Goal: Information Seeking & Learning: Learn about a topic

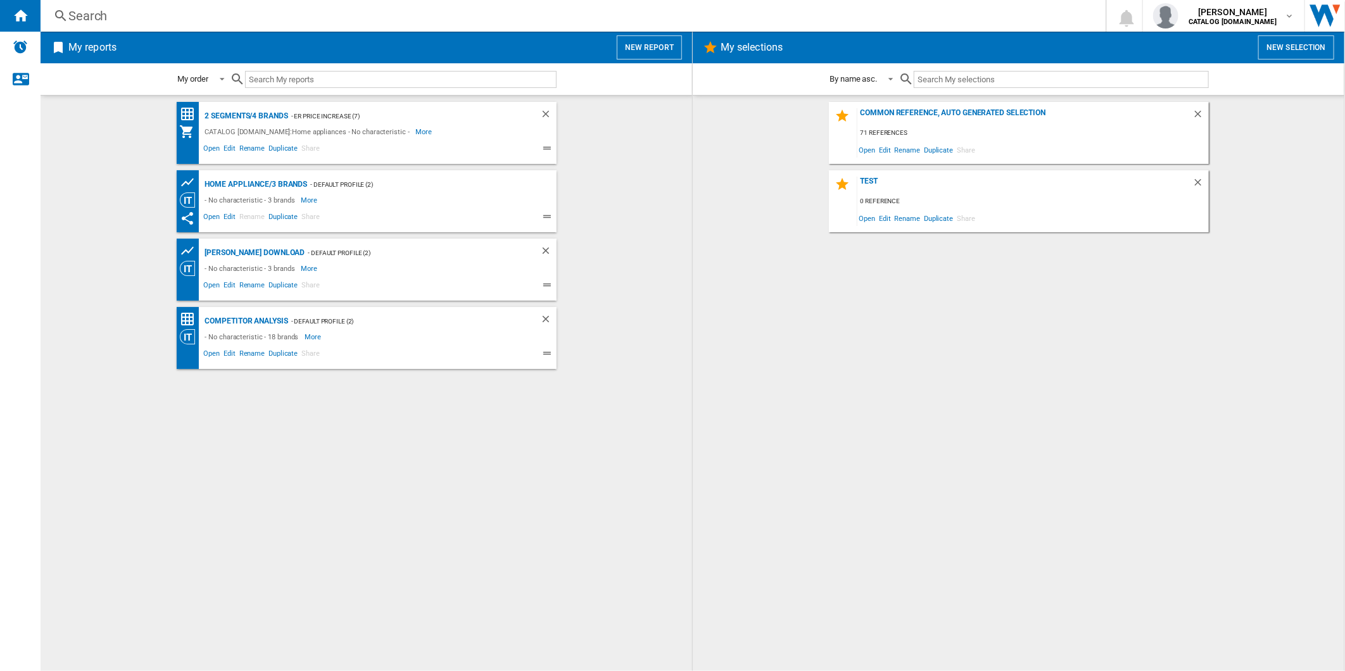
click at [225, 106] on div "2 segments/4 brands - ER Price Increase (7) CATALOG [DOMAIN_NAME]:Home applianc…" at bounding box center [367, 133] width 380 height 62
click at [232, 113] on div "2 segments/4 brands" at bounding box center [245, 116] width 86 height 16
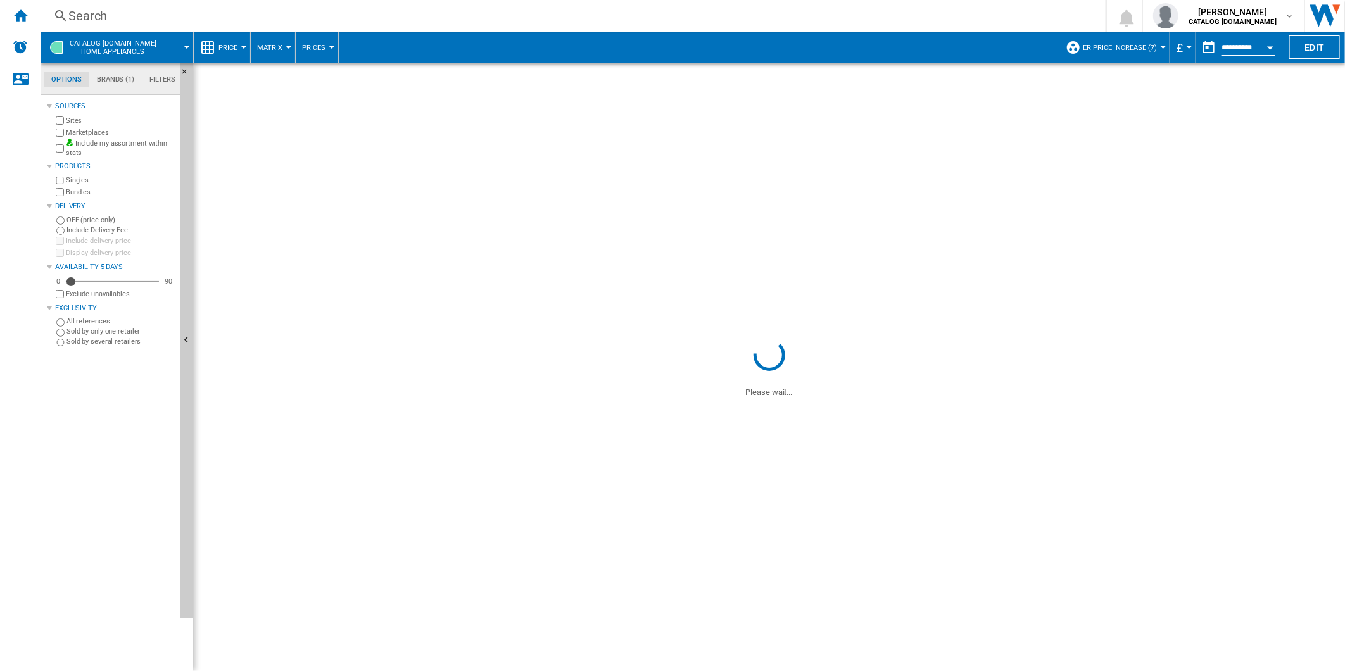
click at [1107, 49] on span "ER Price Increase (7)" at bounding box center [1120, 48] width 74 height 8
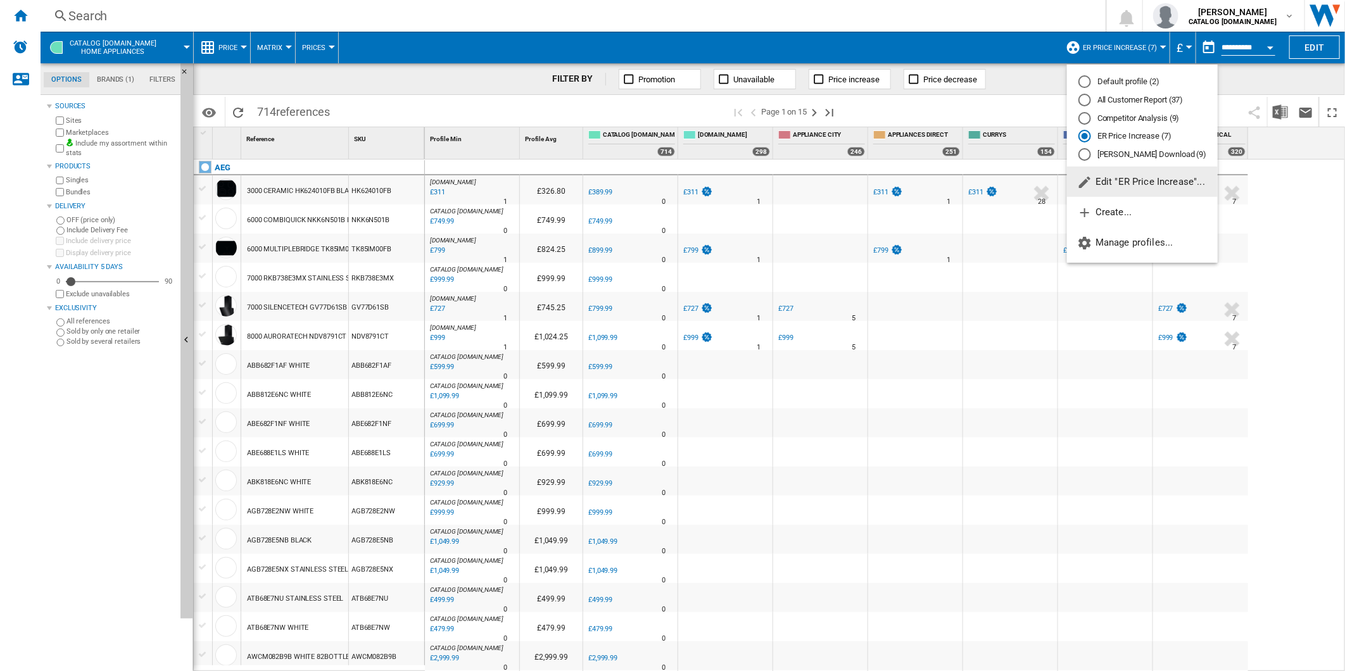
click at [1083, 103] on div "All Customer Report (37)" at bounding box center [1084, 100] width 13 height 13
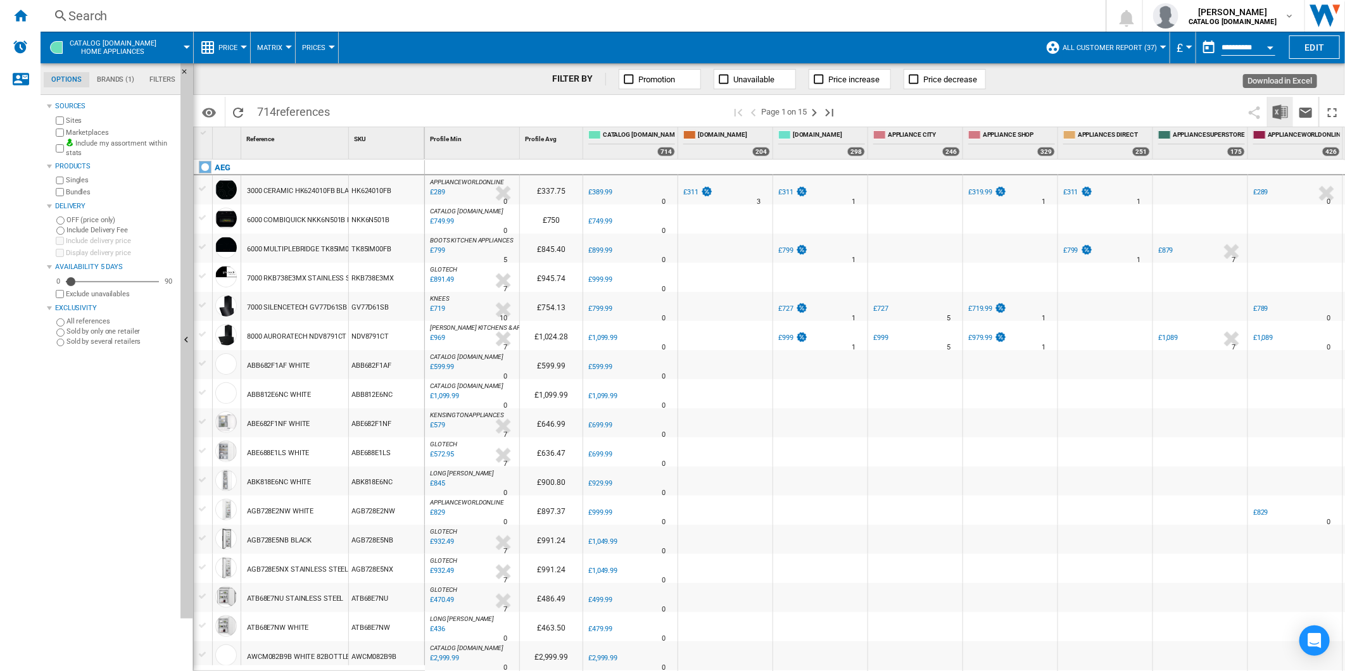
click at [1275, 109] on img "Download in Excel" at bounding box center [1280, 111] width 15 height 15
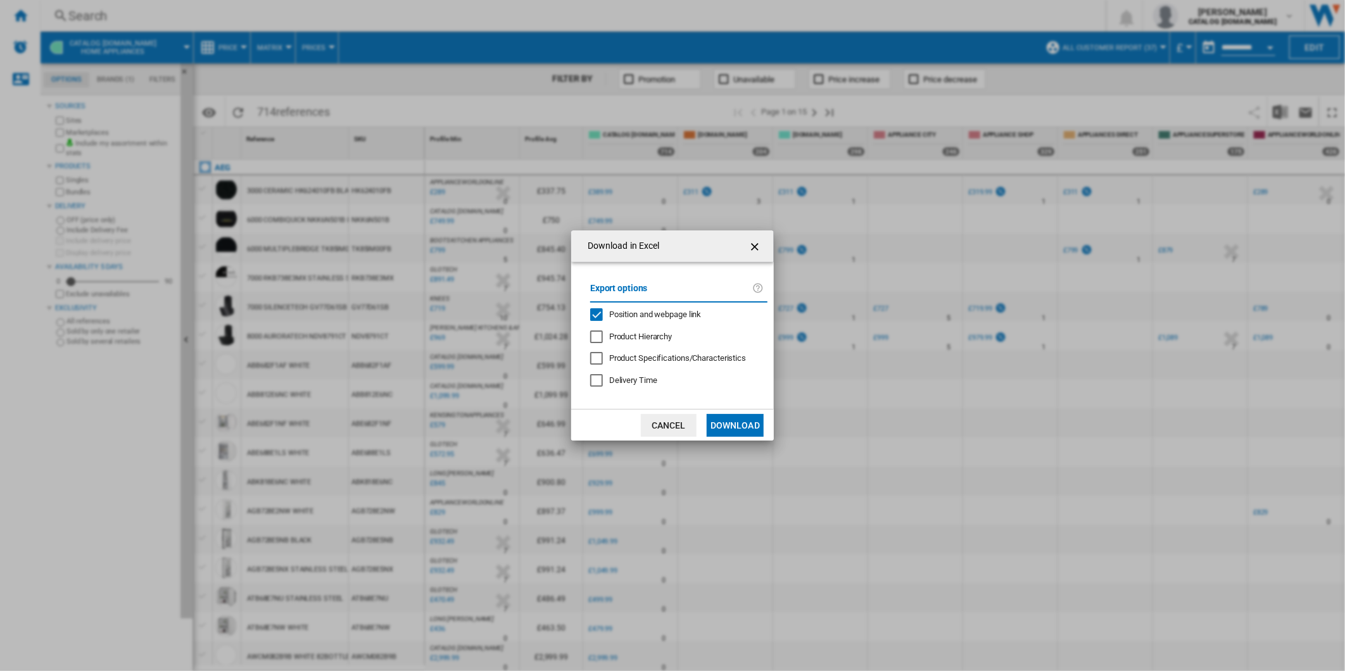
click at [677, 309] on div "Position and webpage link" at bounding box center [655, 314] width 92 height 11
click at [249, 262] on div "Download in Excel Export options Position and webpage link Product Hierarchy Pr…" at bounding box center [672, 335] width 1345 height 671
click at [685, 425] on button "Cancel" at bounding box center [669, 425] width 56 height 23
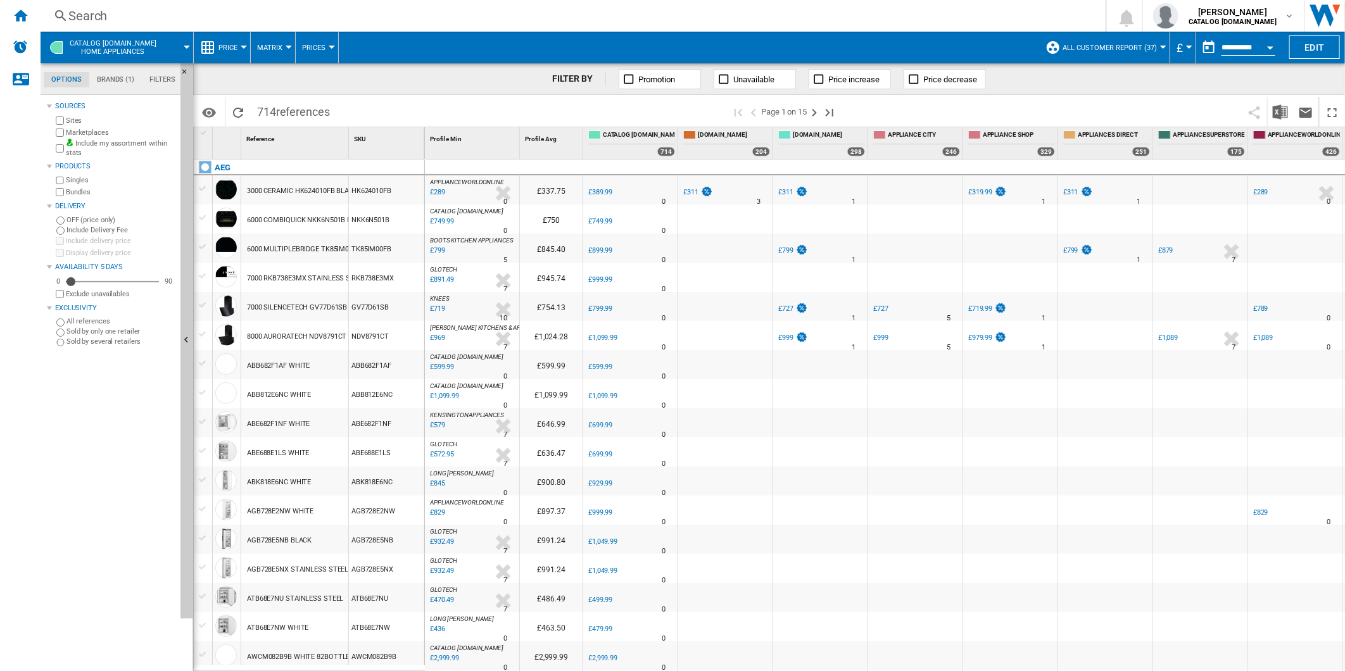
click at [66, 135] on label "Marketplaces" at bounding box center [121, 132] width 110 height 9
click at [1279, 108] on img "Download in Excel" at bounding box center [1280, 111] width 15 height 15
click at [1280, 111] on img "Download in Excel" at bounding box center [1280, 111] width 15 height 15
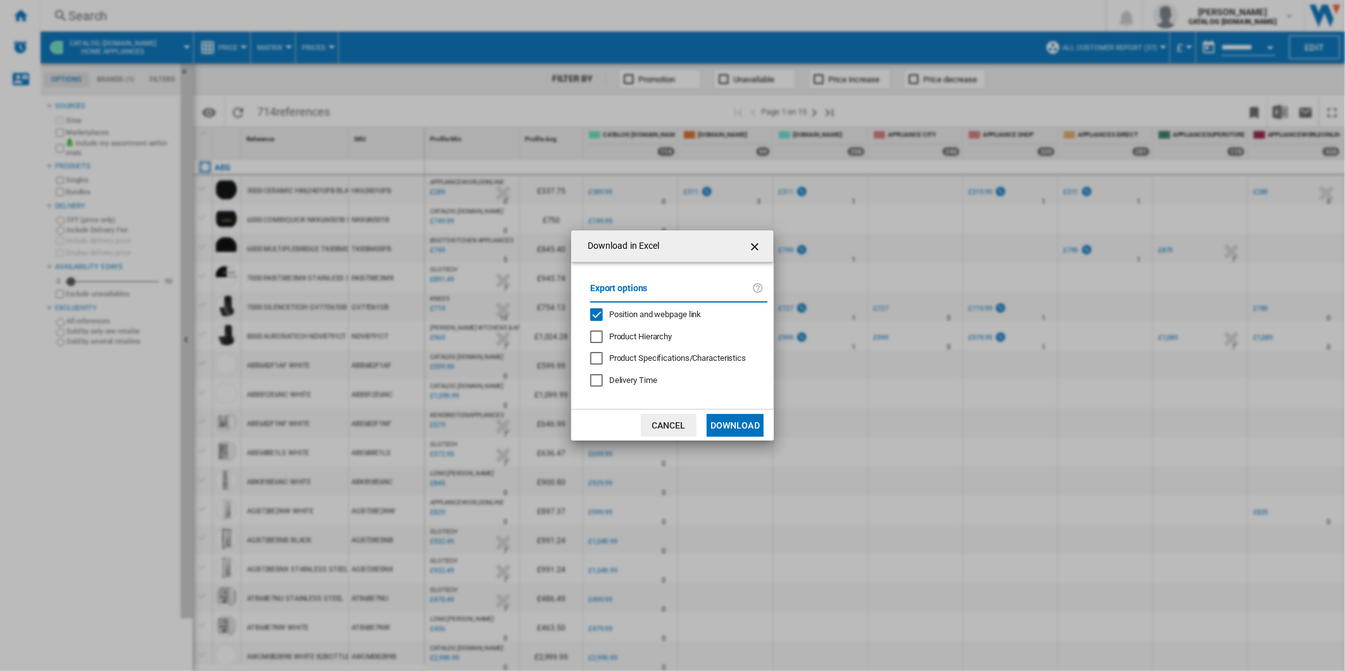
click at [676, 312] on span "Position and webpage link" at bounding box center [655, 314] width 92 height 9
click at [714, 420] on button "Download" at bounding box center [735, 425] width 57 height 23
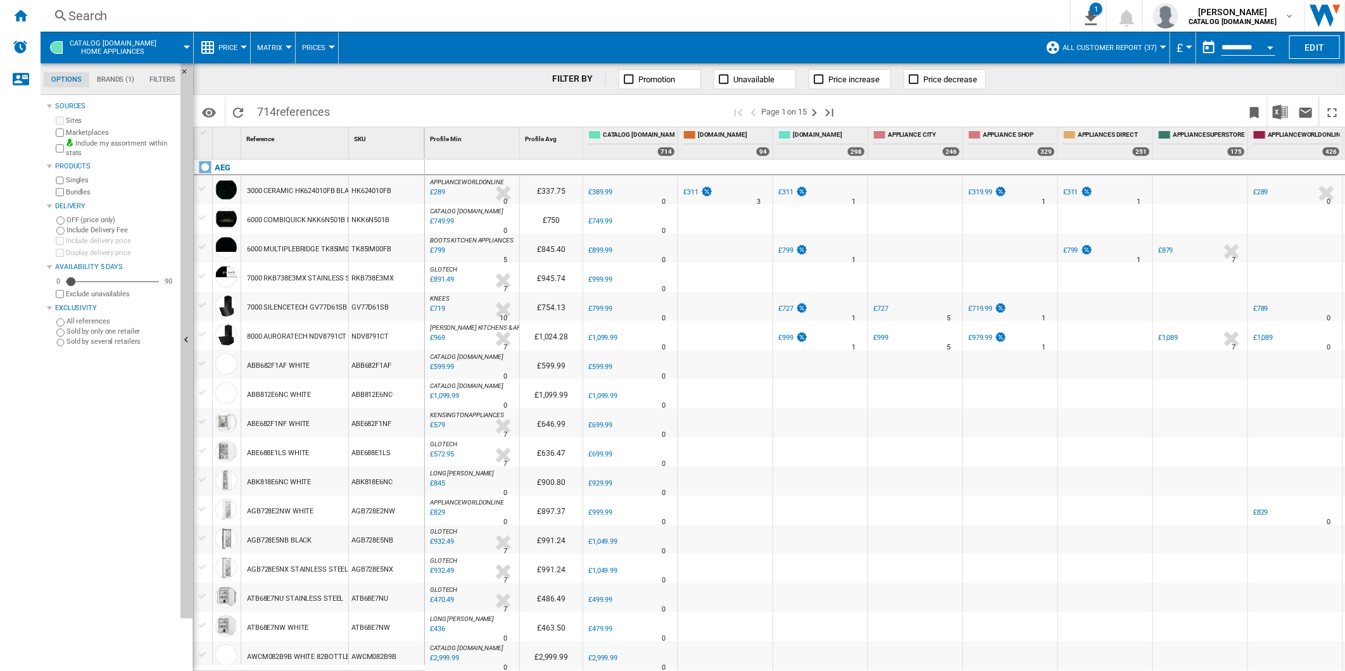
click at [500, 15] on div "Search" at bounding box center [552, 16] width 969 height 18
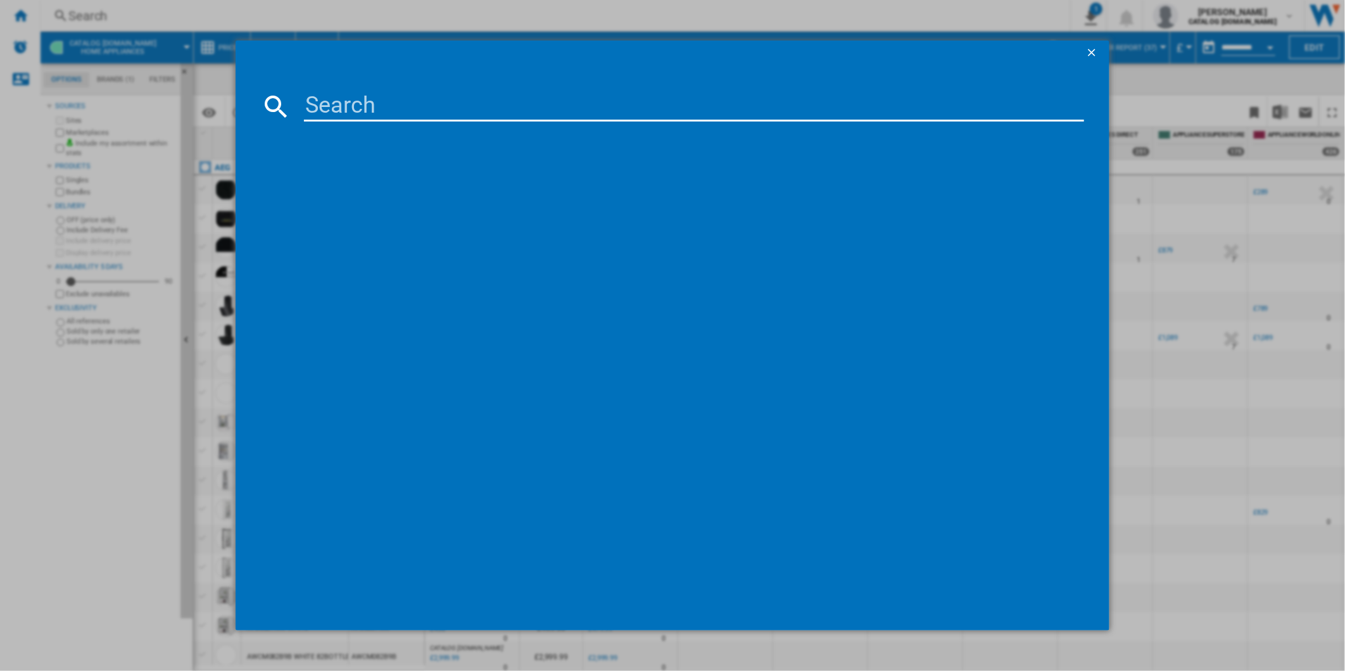
click at [401, 110] on input at bounding box center [694, 106] width 781 height 30
paste input "SO64IA0SCB"
type input "SO64IA0SCB"
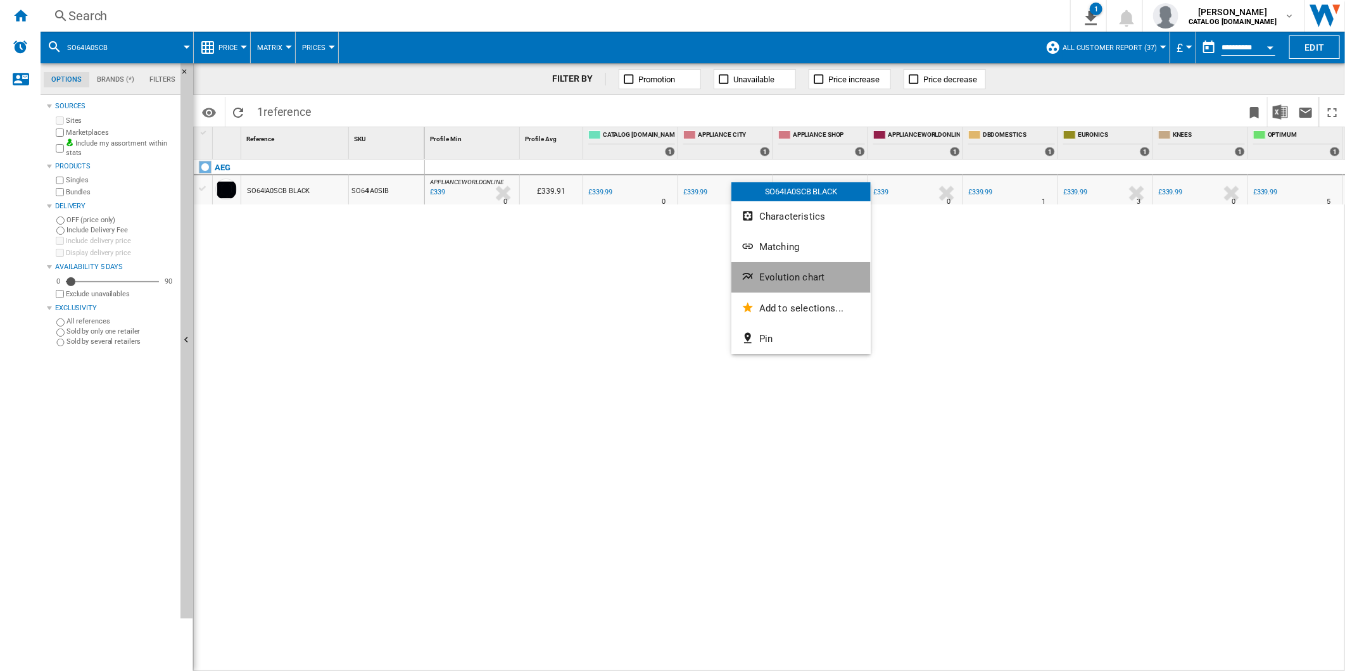
click at [805, 274] on span "Evolution chart" at bounding box center [791, 277] width 65 height 11
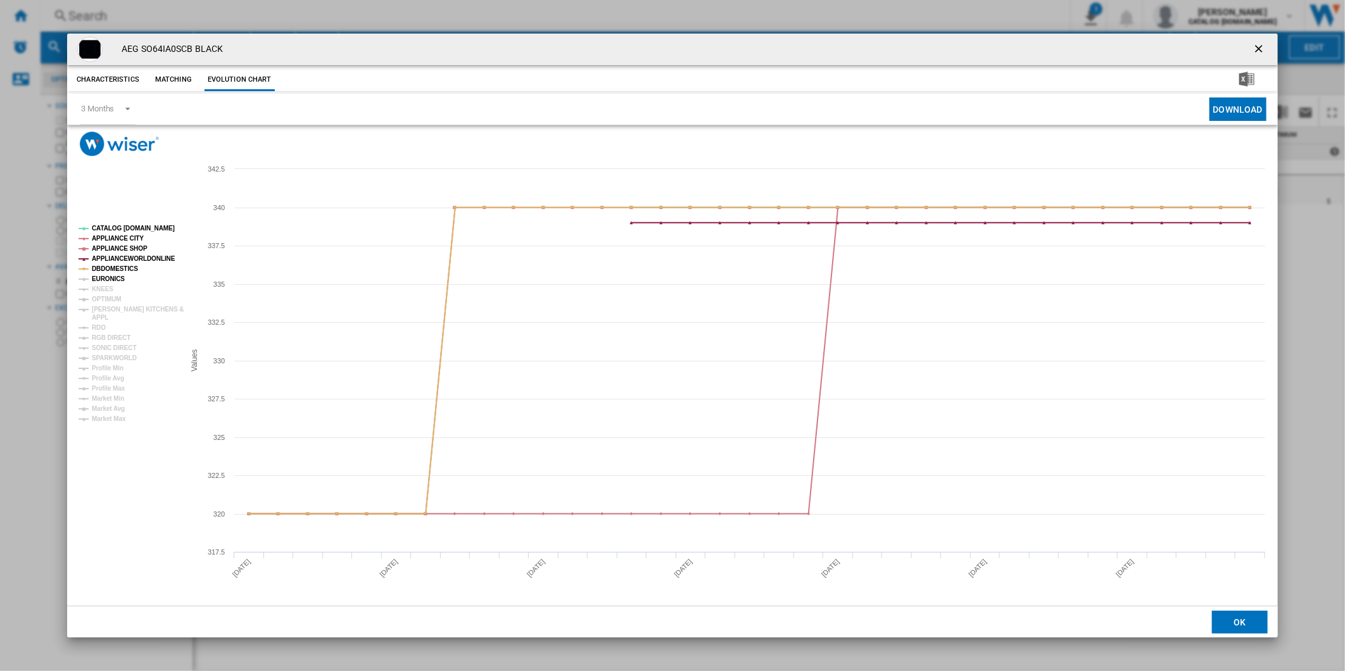
click at [108, 276] on tspan "EURONICS" at bounding box center [108, 278] width 33 height 7
click at [102, 287] on tspan "KNEES" at bounding box center [103, 289] width 22 height 7
click at [99, 303] on tspan "OPTIMUM" at bounding box center [107, 299] width 30 height 7
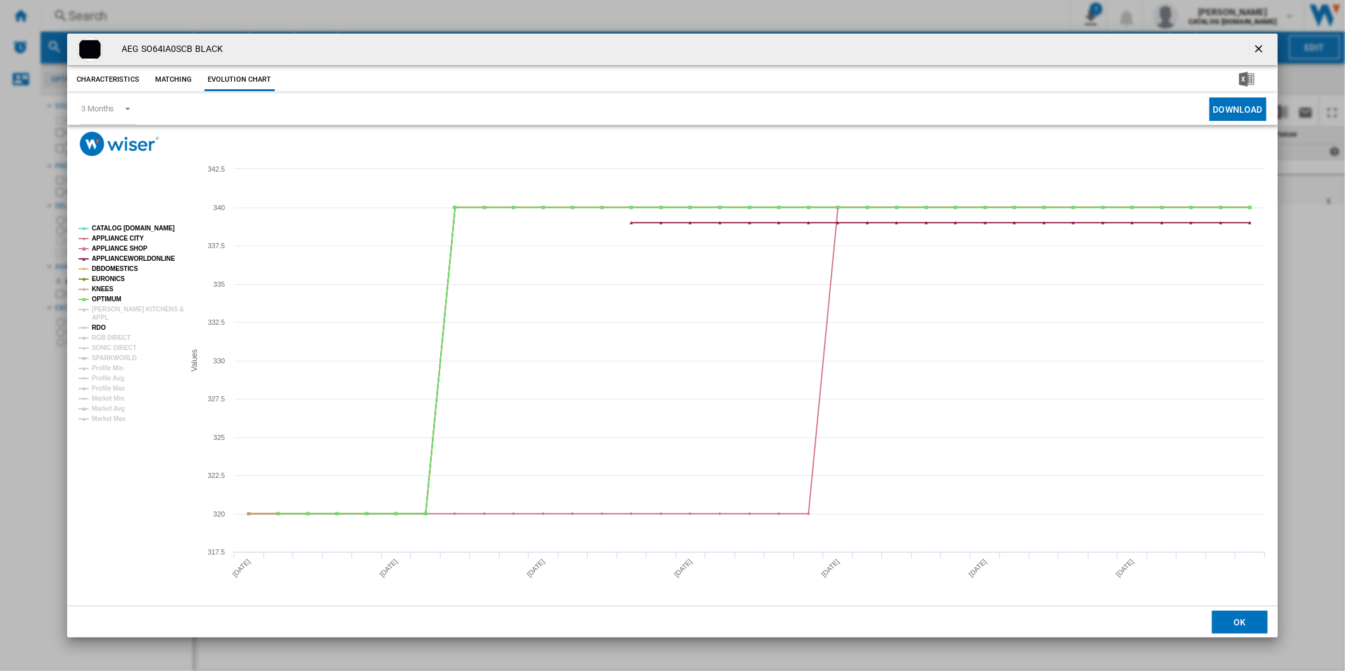
click at [98, 324] on tspan "RDO" at bounding box center [99, 327] width 14 height 7
click at [118, 312] on tspan "[PERSON_NAME] KITCHENS &" at bounding box center [138, 309] width 92 height 7
click at [111, 337] on tspan "RGB DIRECT" at bounding box center [111, 337] width 39 height 7
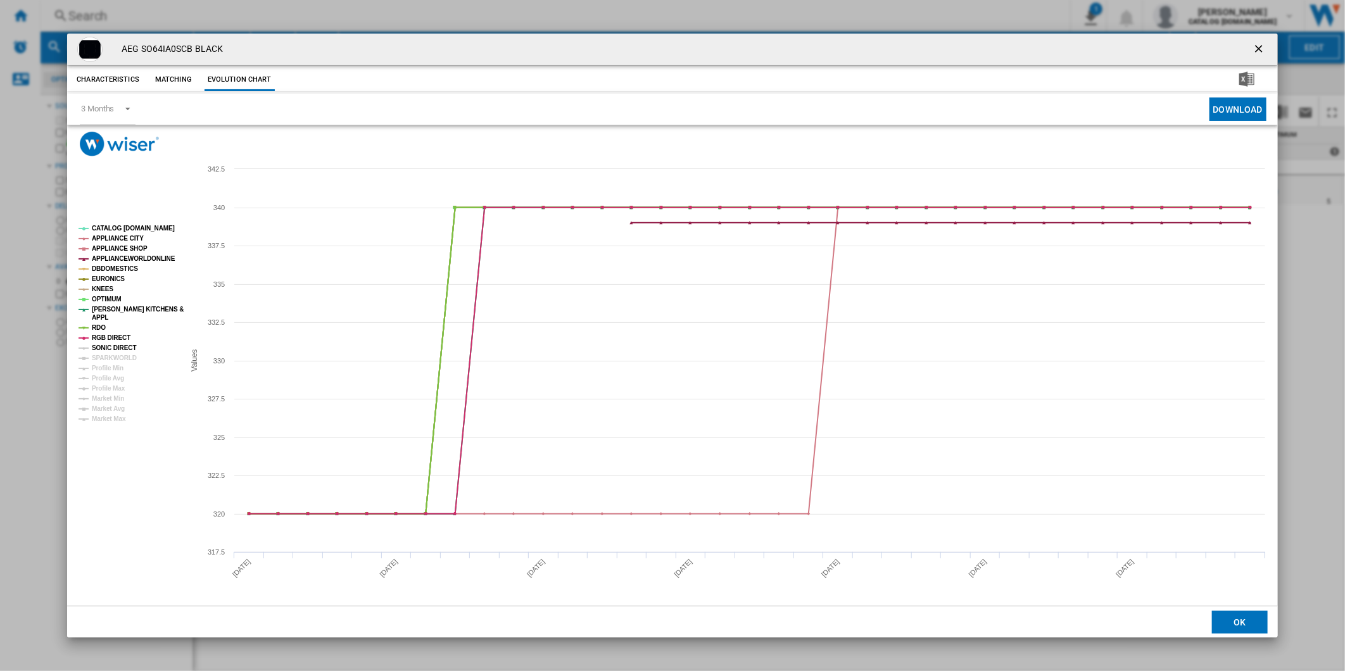
click at [112, 345] on tspan "SONIC DIRECT" at bounding box center [114, 347] width 44 height 7
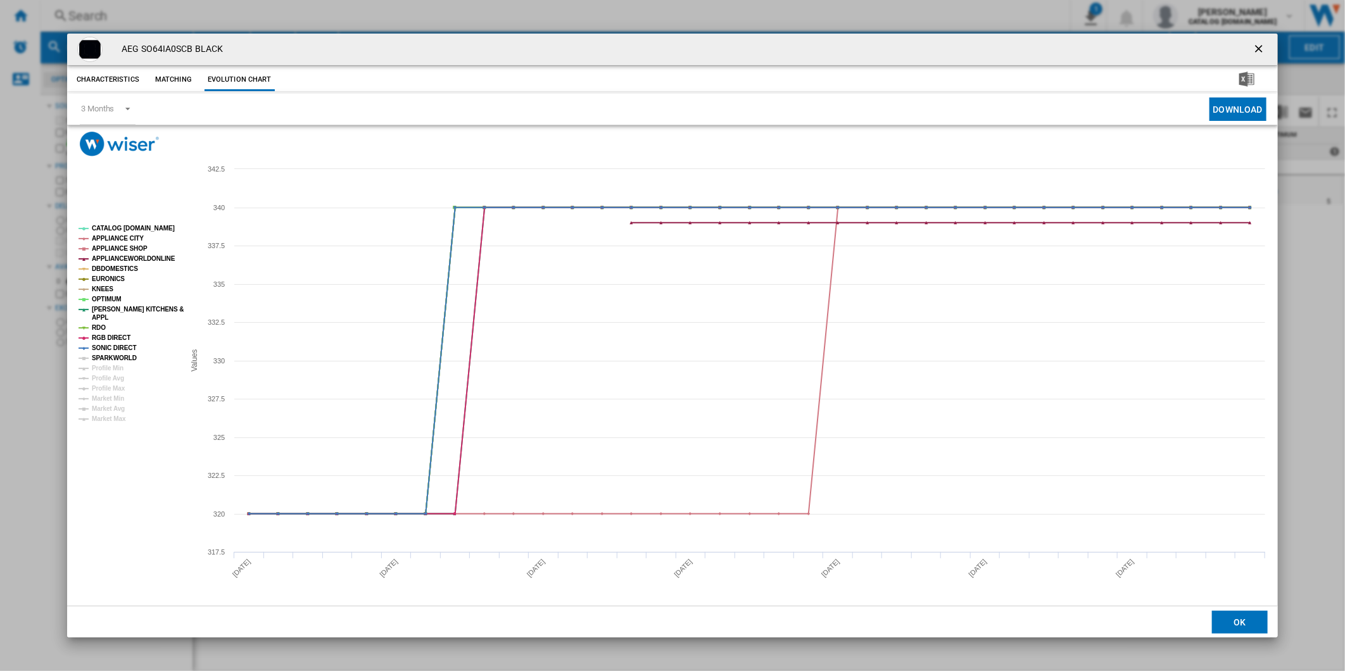
click at [112, 356] on tspan "SPARKWORLD" at bounding box center [114, 358] width 45 height 7
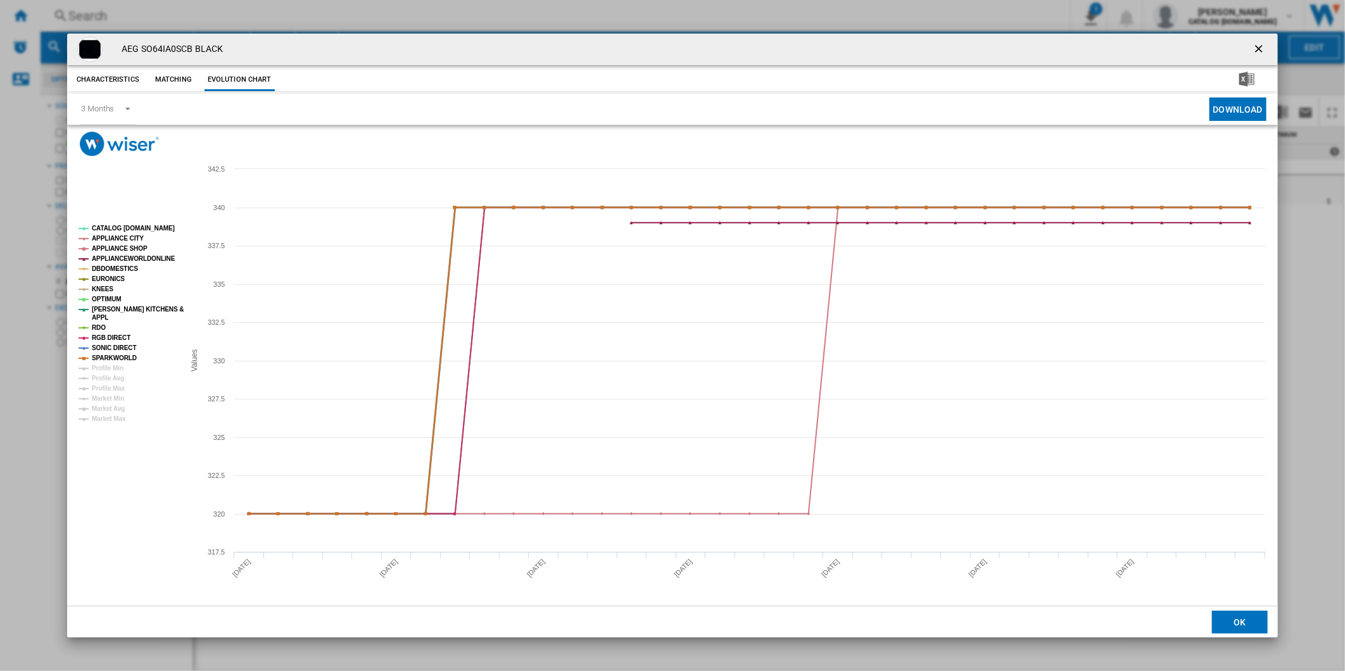
click at [111, 245] on tspan "APPLIANCE SHOP" at bounding box center [120, 248] width 56 height 7
click at [111, 257] on tspan "APPLIANCEWORLDONLINE" at bounding box center [134, 258] width 84 height 7
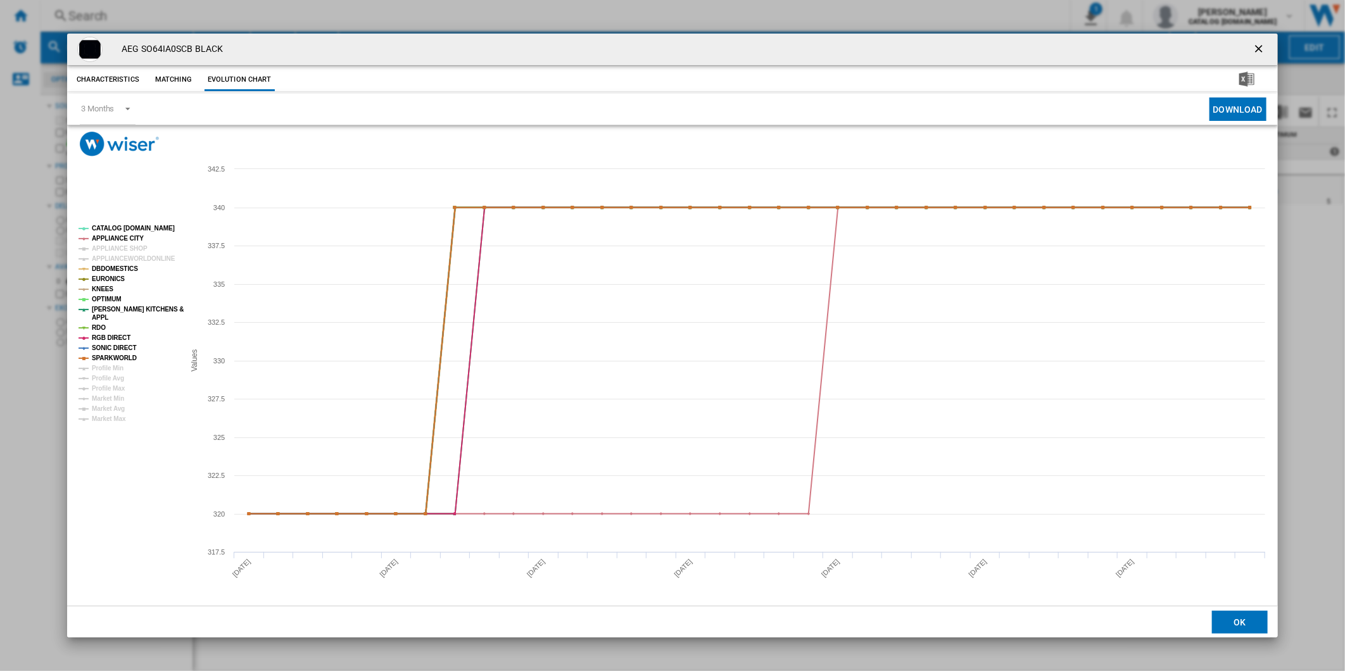
click at [108, 271] on tspan "DBDOMESTICS" at bounding box center [115, 268] width 46 height 7
click at [113, 261] on tspan "APPLIANCEWORLDONLINE" at bounding box center [134, 258] width 84 height 7
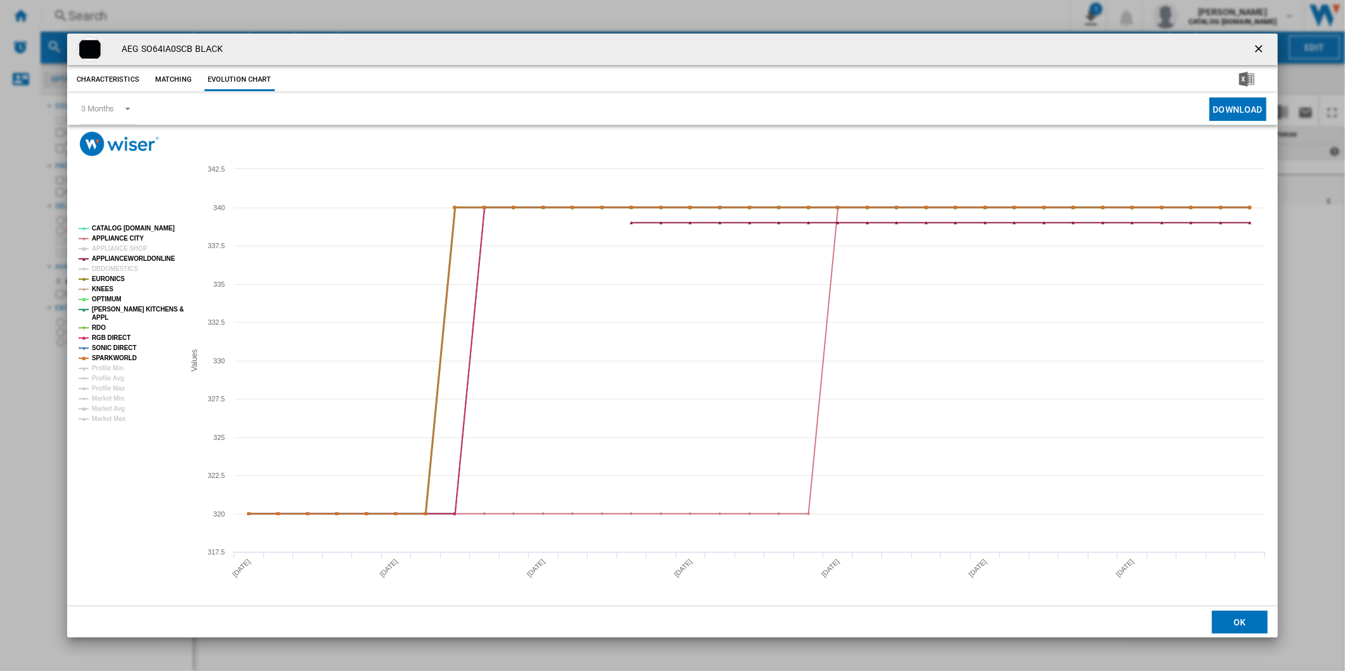
click at [110, 277] on tspan "EURONICS" at bounding box center [108, 278] width 33 height 7
click at [104, 287] on tspan "KNEES" at bounding box center [103, 289] width 22 height 7
click at [101, 299] on tspan "OPTIMUM" at bounding box center [107, 299] width 30 height 7
click at [101, 308] on tspan "[PERSON_NAME] KITCHENS &" at bounding box center [138, 309] width 92 height 7
click at [99, 321] on tspan "APPL" at bounding box center [100, 317] width 16 height 7
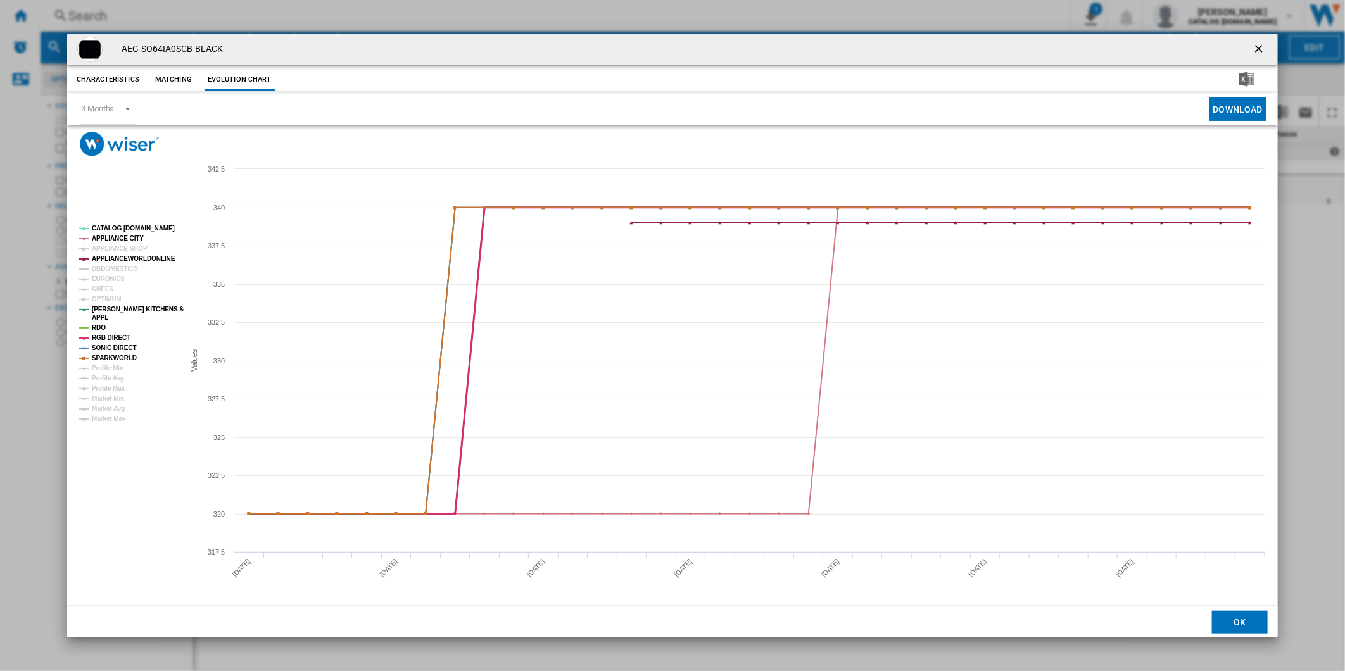
click at [97, 334] on tspan "RGB DIRECT" at bounding box center [111, 337] width 39 height 7
click at [101, 345] on tspan "SONIC DIRECT" at bounding box center [114, 347] width 44 height 7
click at [104, 356] on tspan "SPARKWORLD" at bounding box center [114, 358] width 45 height 7
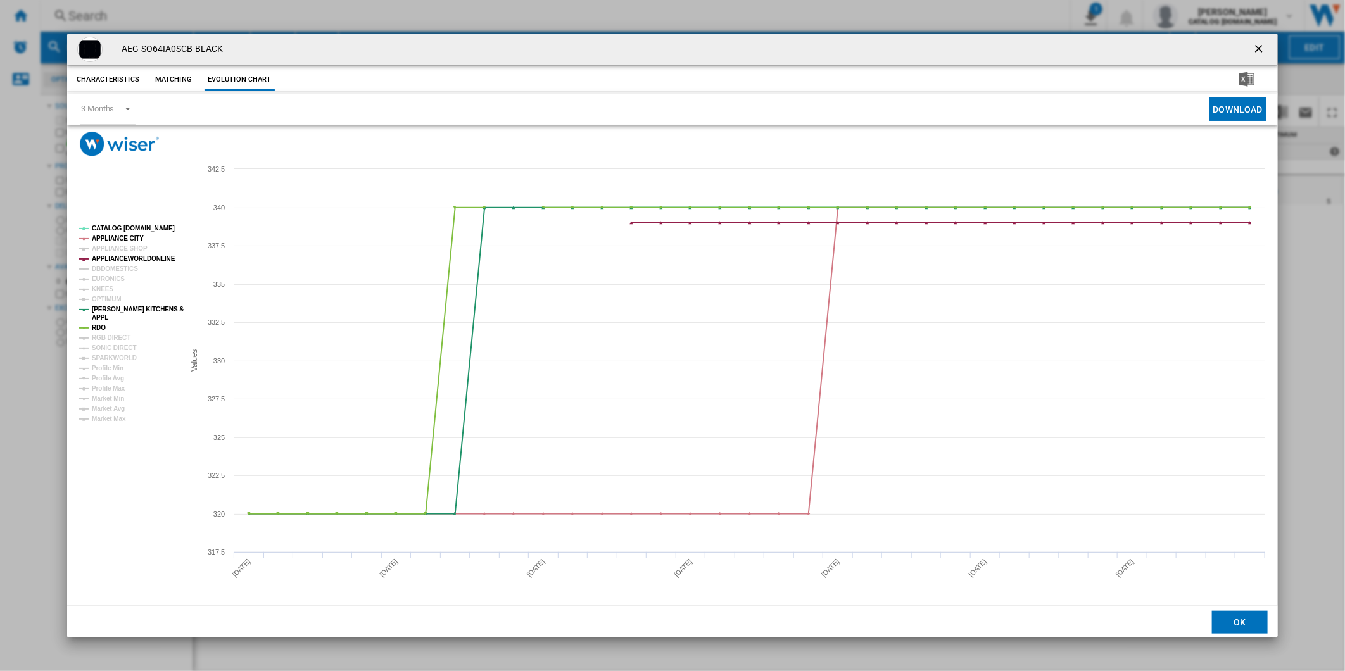
click at [104, 356] on tspan "SPARKWORLD" at bounding box center [114, 358] width 45 height 7
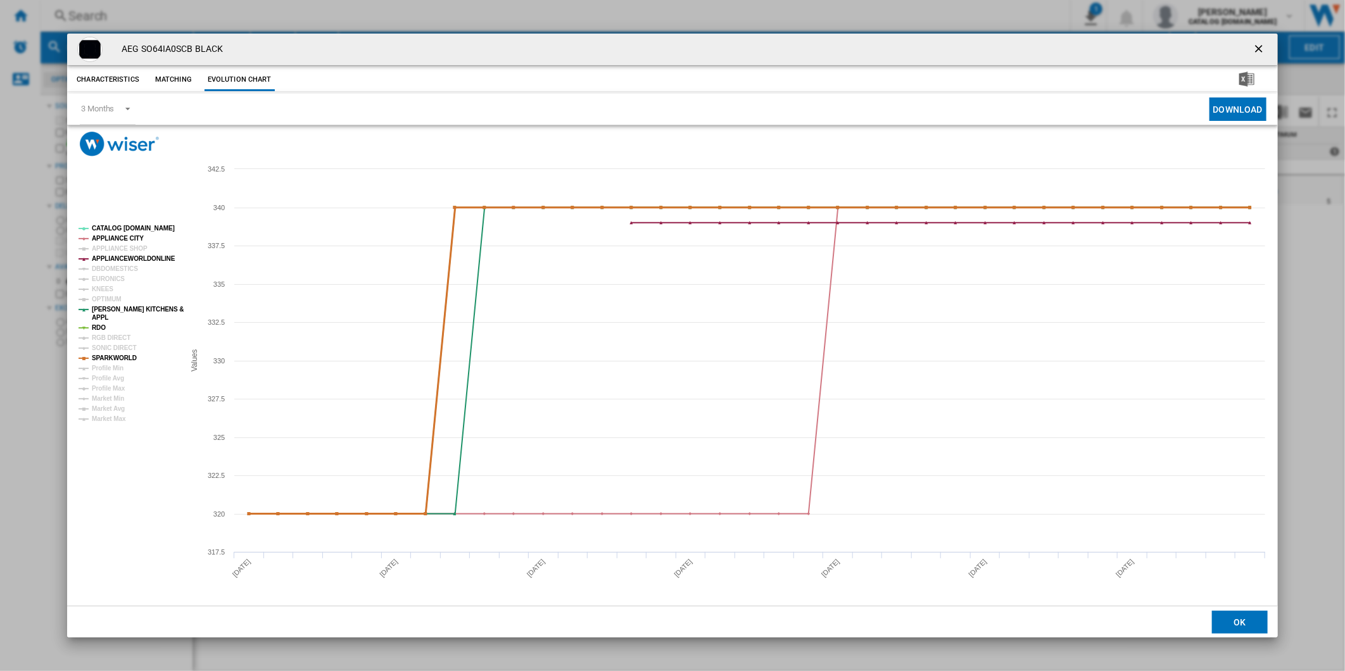
click at [104, 356] on tspan "SPARKWORLD" at bounding box center [114, 358] width 45 height 7
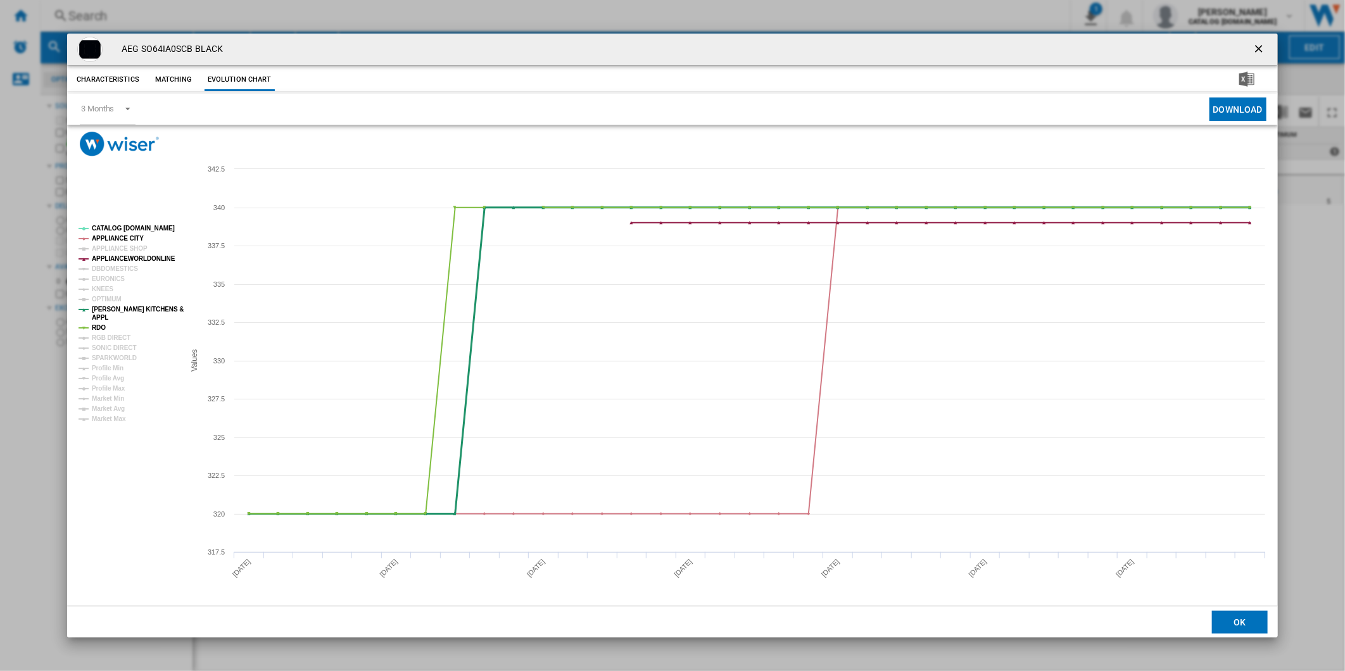
click at [101, 318] on tspan "APPL" at bounding box center [100, 317] width 16 height 7
click at [116, 258] on tspan "APPLIANCEWORLDONLINE" at bounding box center [134, 258] width 84 height 7
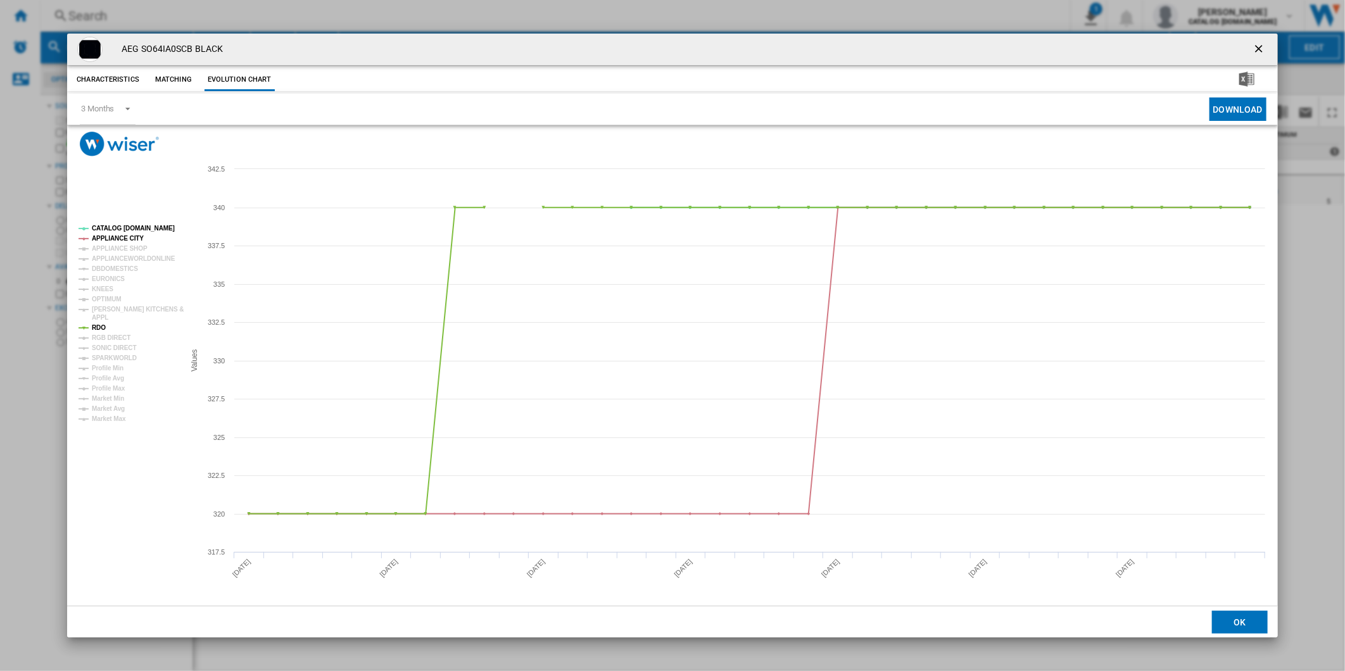
click at [116, 258] on tspan "APPLIANCEWORLDONLINE" at bounding box center [134, 258] width 84 height 7
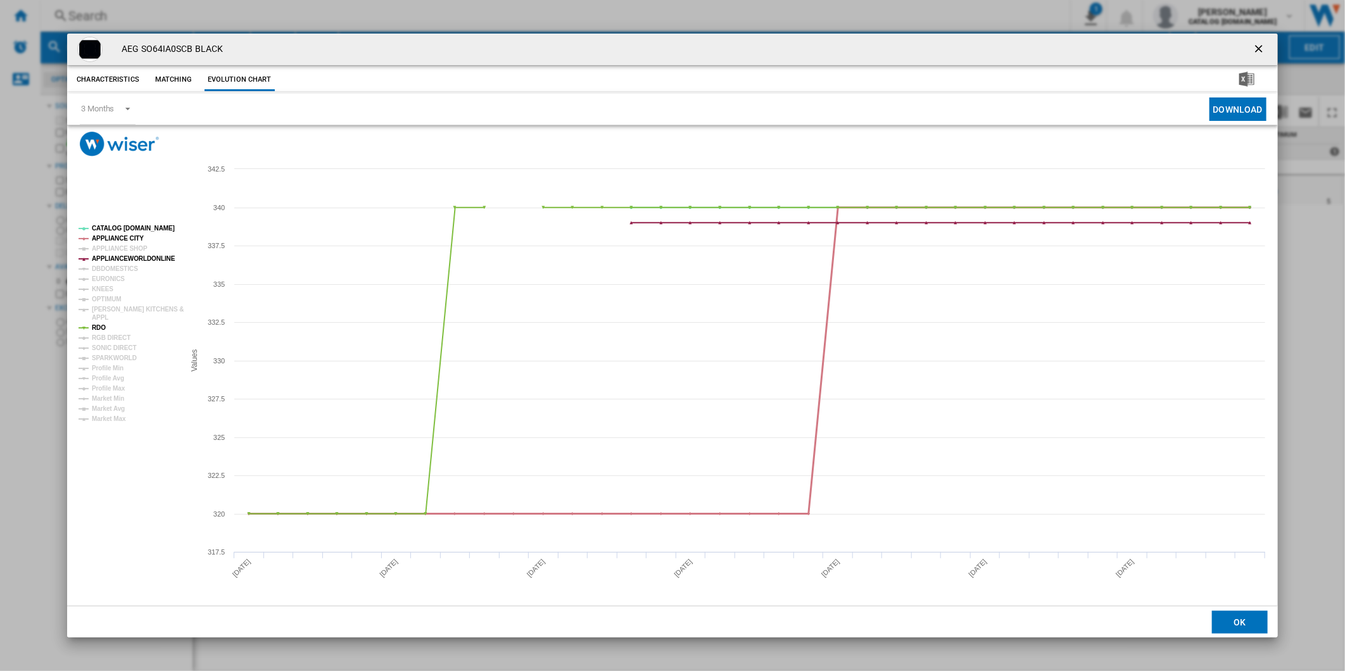
click at [114, 237] on tspan "APPLIANCE CITY" at bounding box center [118, 238] width 52 height 7
click at [122, 227] on tspan "CATALOG [DOMAIN_NAME]" at bounding box center [133, 228] width 83 height 7
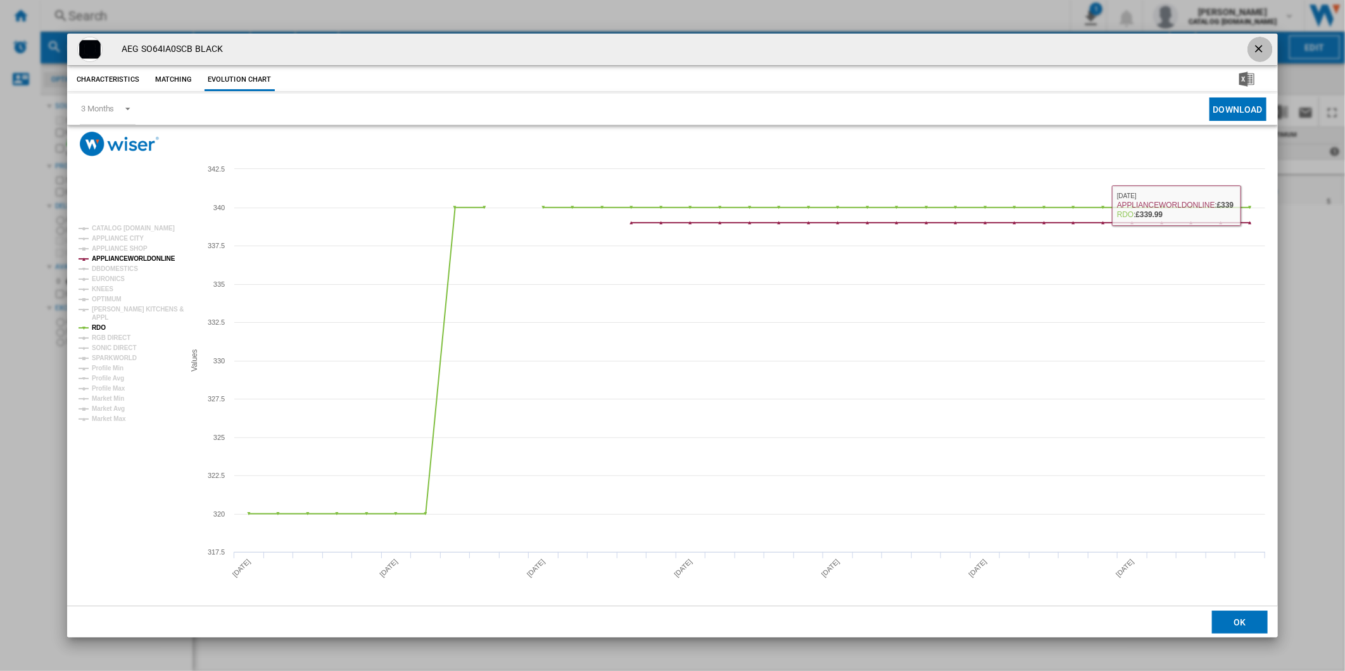
click at [1263, 47] on ng-md-icon "getI18NText('BUTTONS.CLOSE_DIALOG')" at bounding box center [1259, 49] width 15 height 15
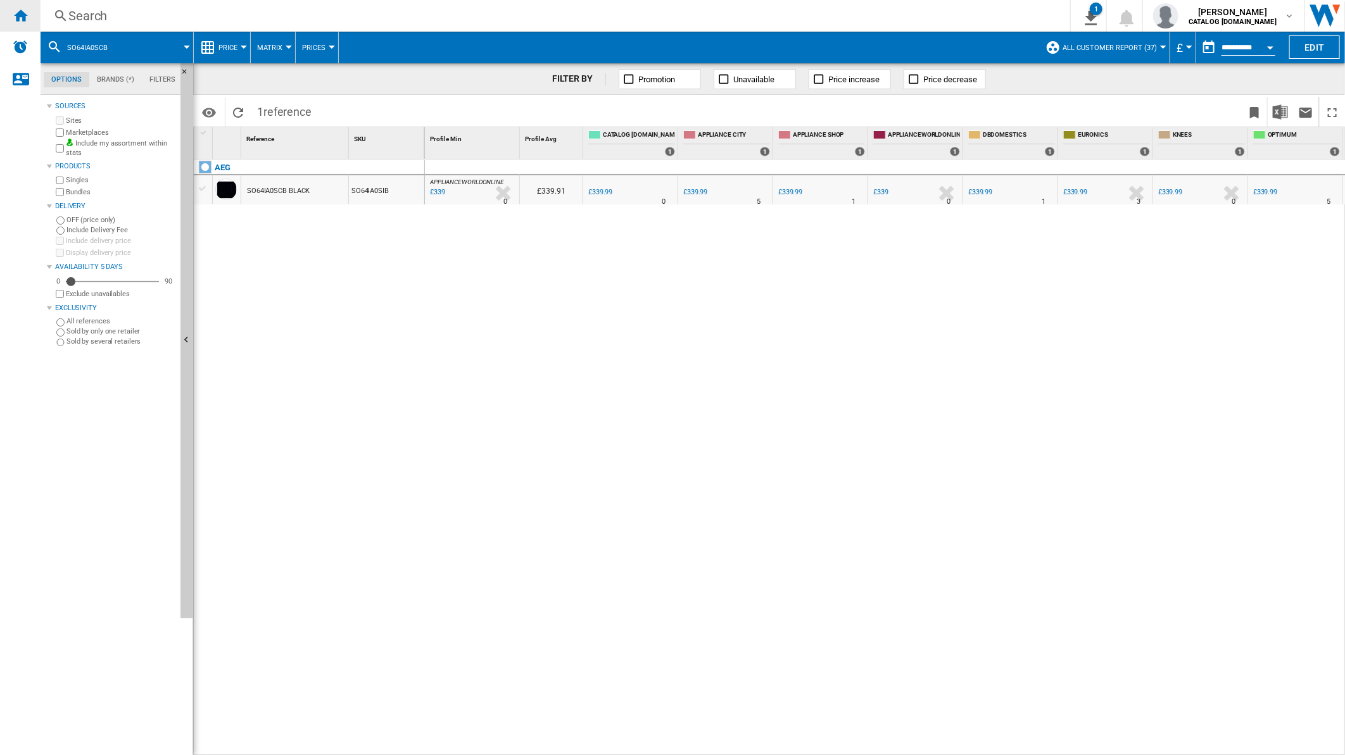
click at [19, 15] on ng-md-icon "Home" at bounding box center [20, 15] width 15 height 15
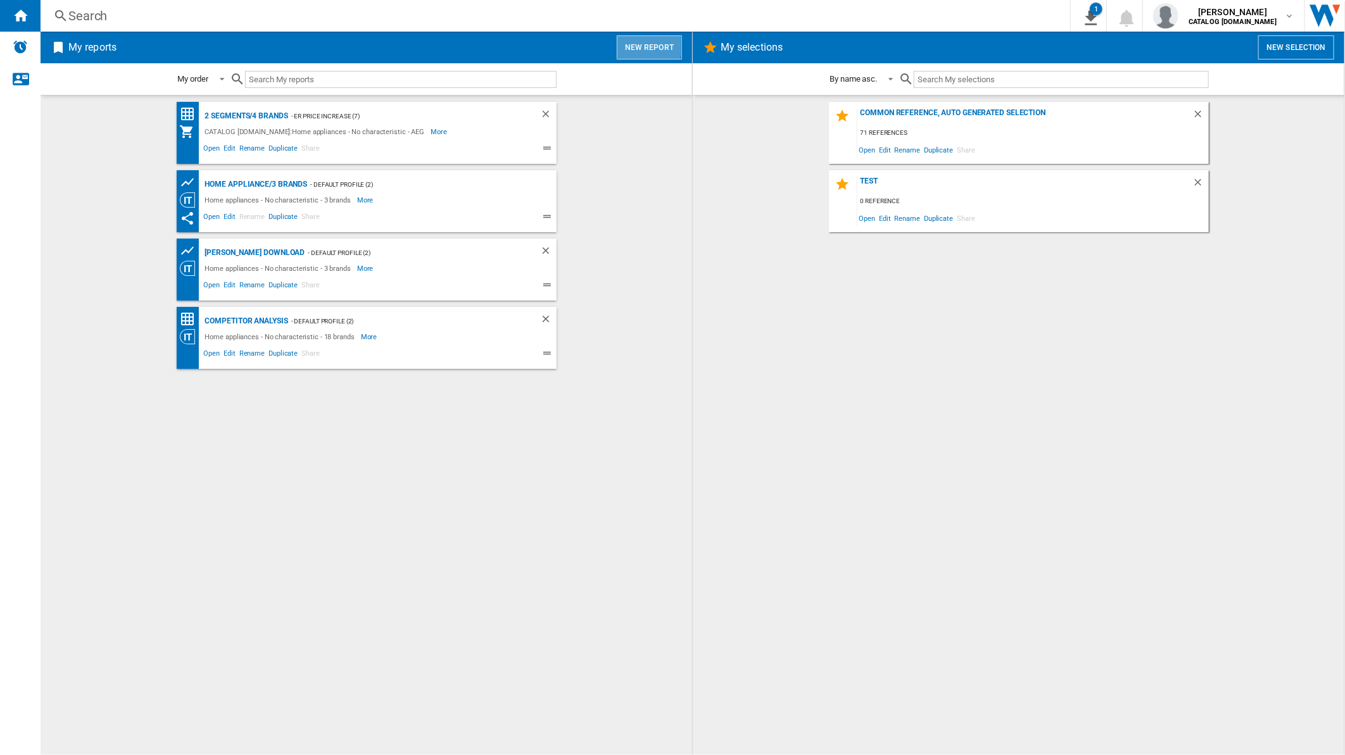
click at [639, 41] on button "New report" at bounding box center [649, 47] width 65 height 24
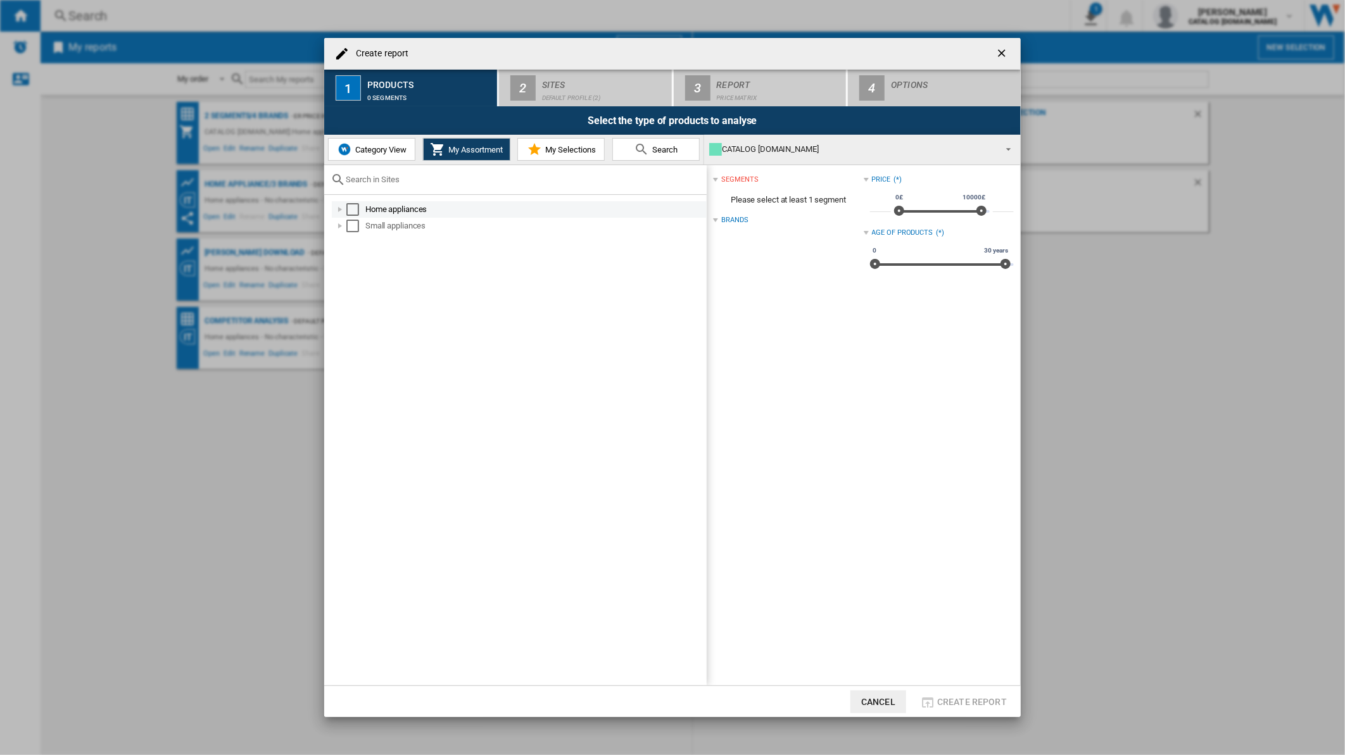
click at [353, 206] on div "Select" at bounding box center [352, 209] width 13 height 13
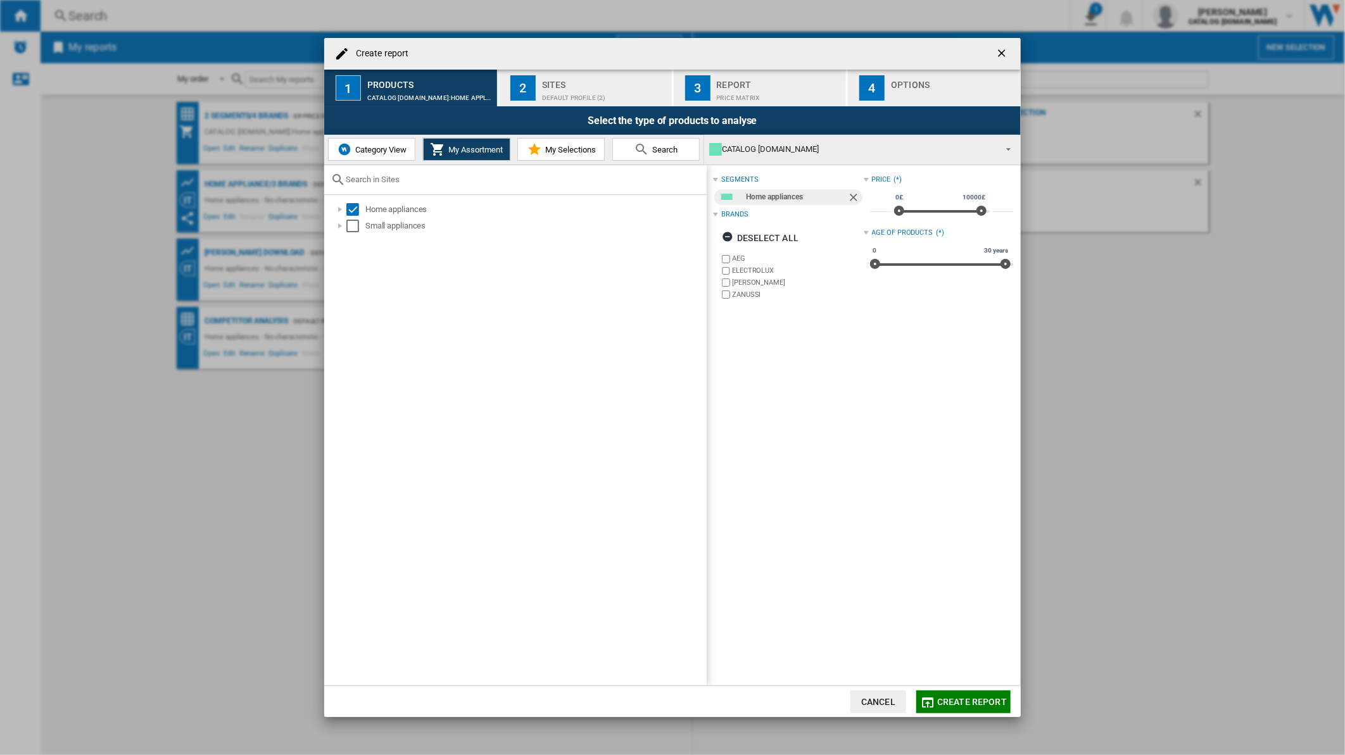
click at [555, 81] on div "Sites" at bounding box center [604, 81] width 125 height 13
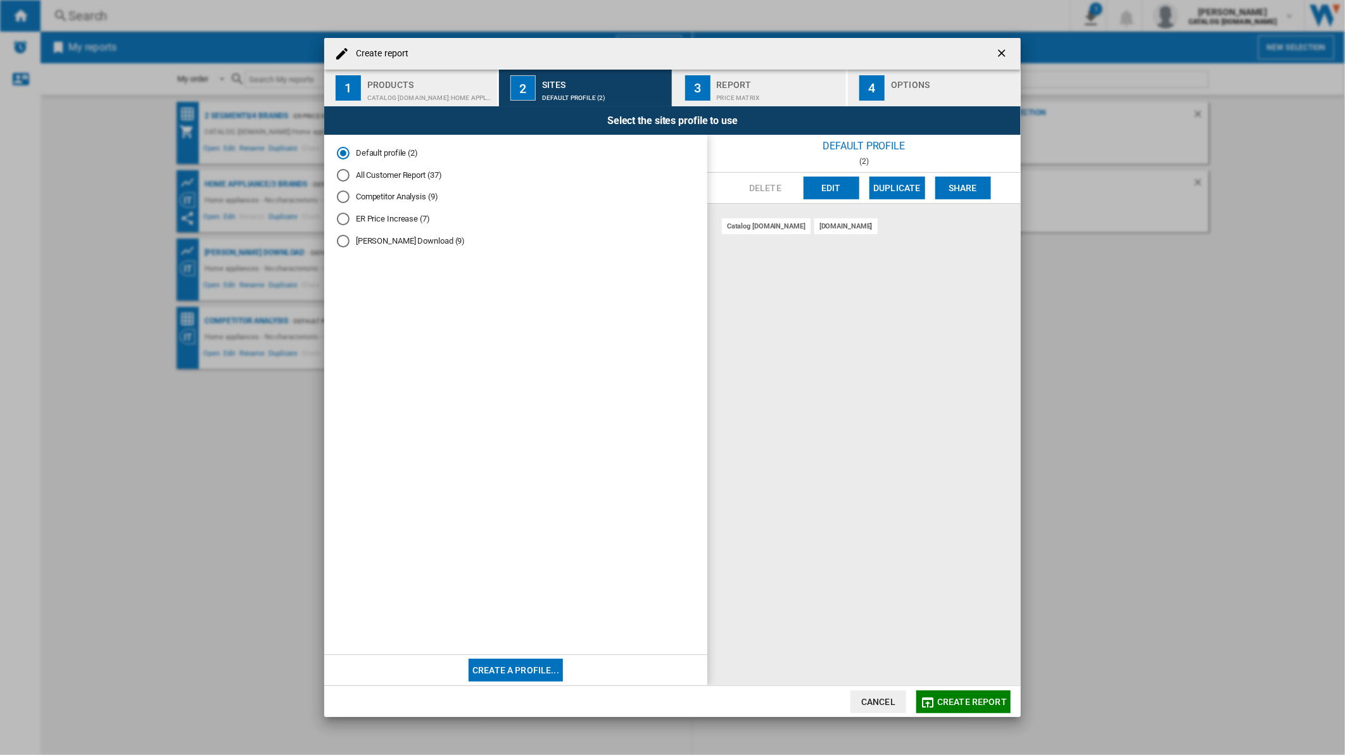
click at [469, 96] on div "CATALOG [DOMAIN_NAME]:Home appliances" at bounding box center [429, 94] width 125 height 13
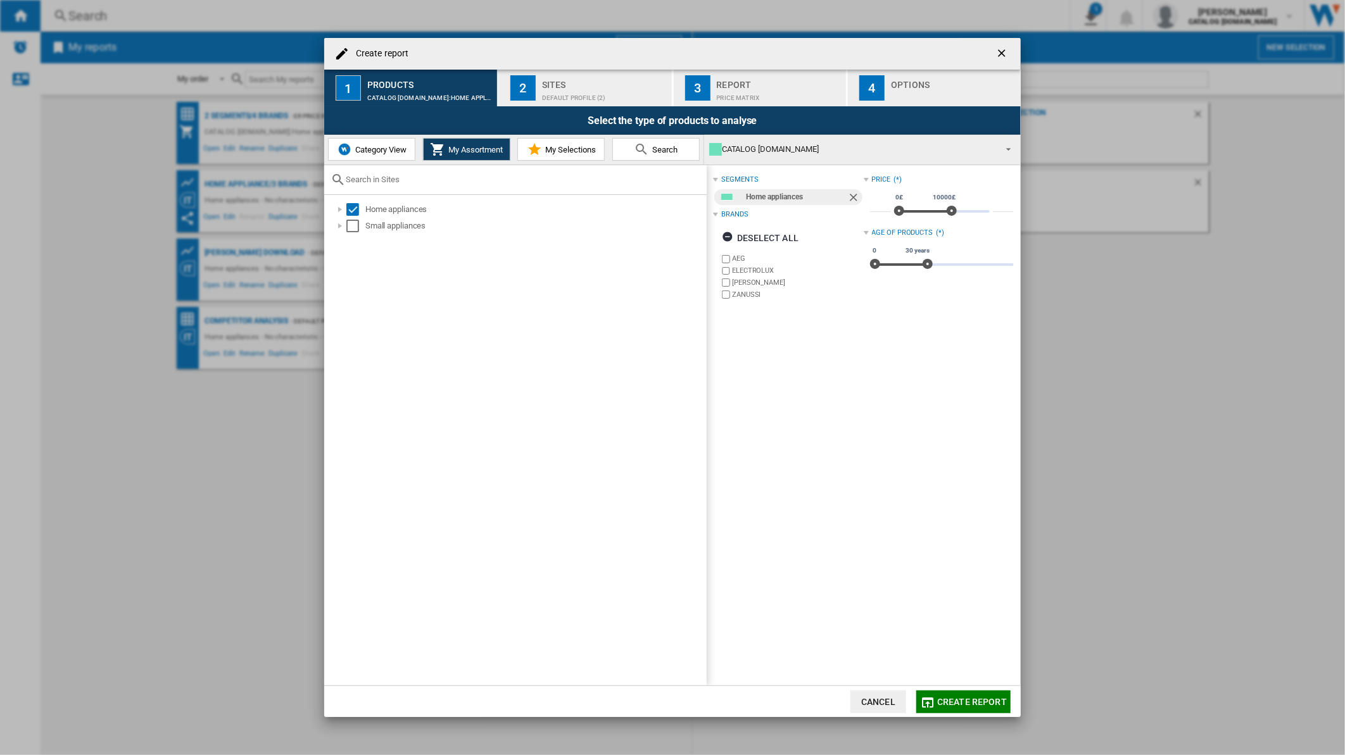
click at [588, 104] on button "2 Sites Default profile (2)" at bounding box center [586, 88] width 174 height 37
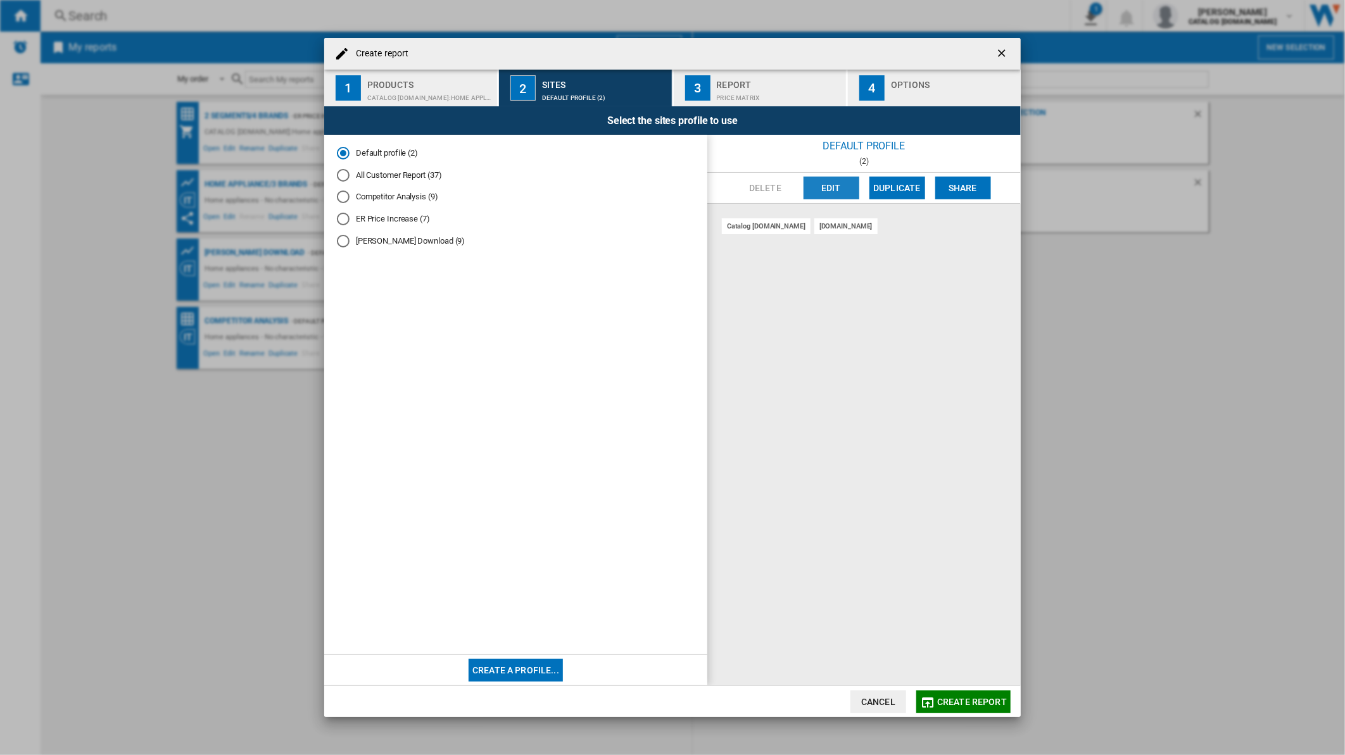
click at [822, 187] on button "Edit" at bounding box center [831, 188] width 56 height 23
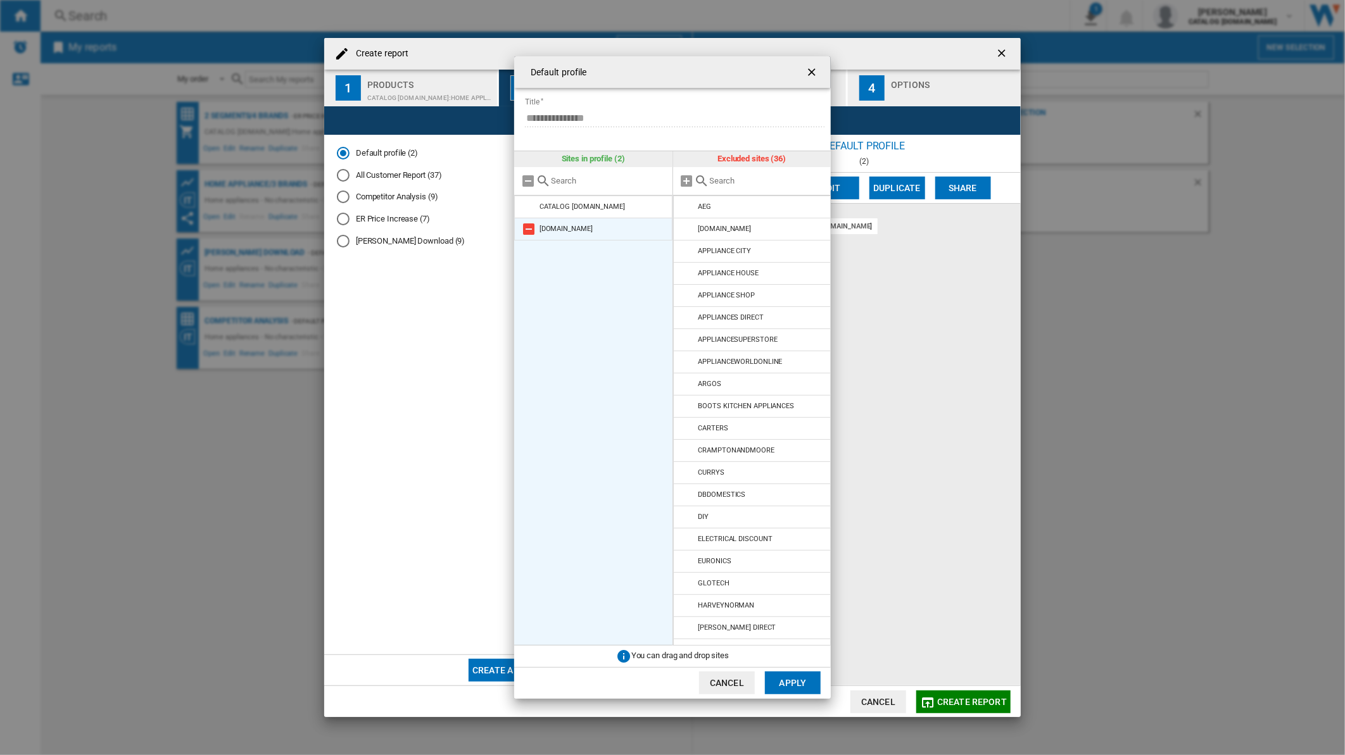
click at [530, 231] on md-icon at bounding box center [528, 229] width 15 height 15
click at [687, 248] on md-icon at bounding box center [687, 251] width 15 height 15
click at [684, 476] on md-icon at bounding box center [687, 472] width 15 height 15
click at [686, 627] on md-icon at bounding box center [687, 627] width 15 height 15
click at [787, 671] on button "Apply" at bounding box center [793, 683] width 56 height 23
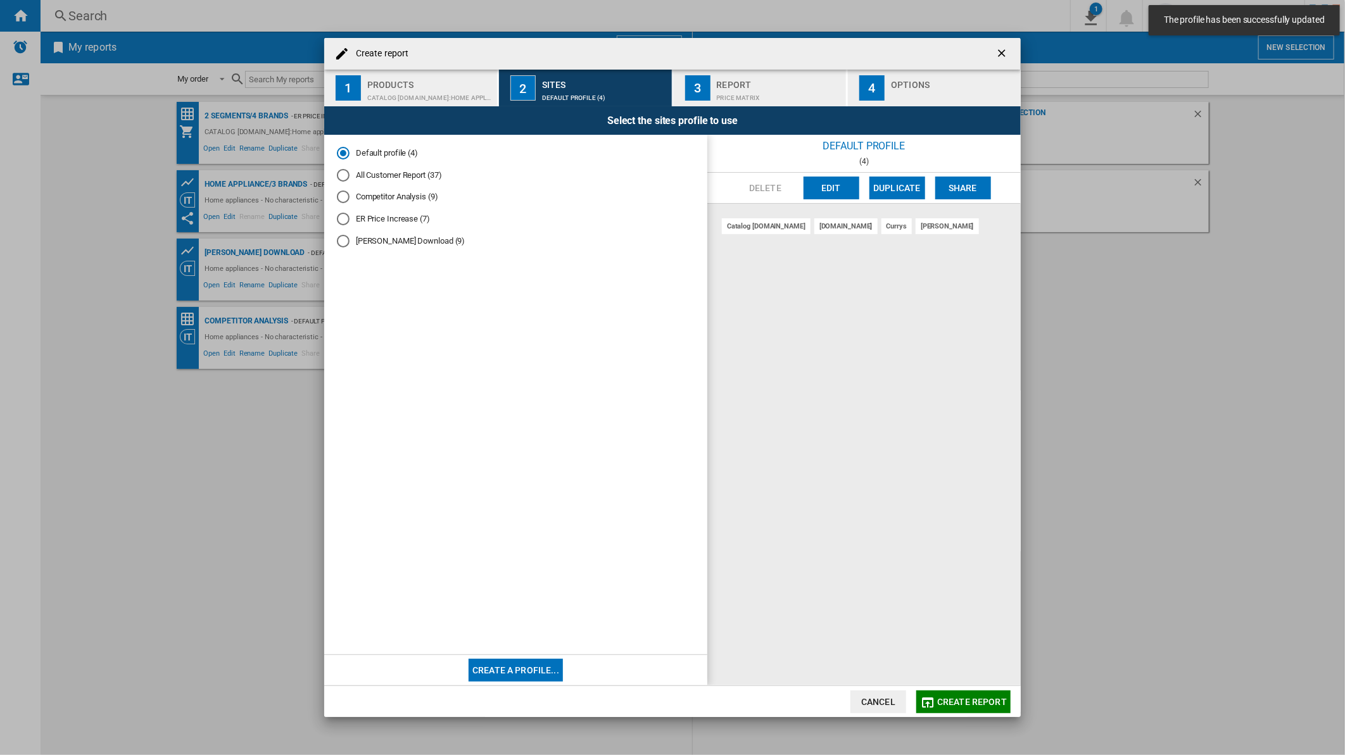
drag, startPoint x: 942, startPoint y: 705, endPoint x: 897, endPoint y: 534, distance: 177.5
click at [943, 671] on span "Create report" at bounding box center [972, 702] width 70 height 10
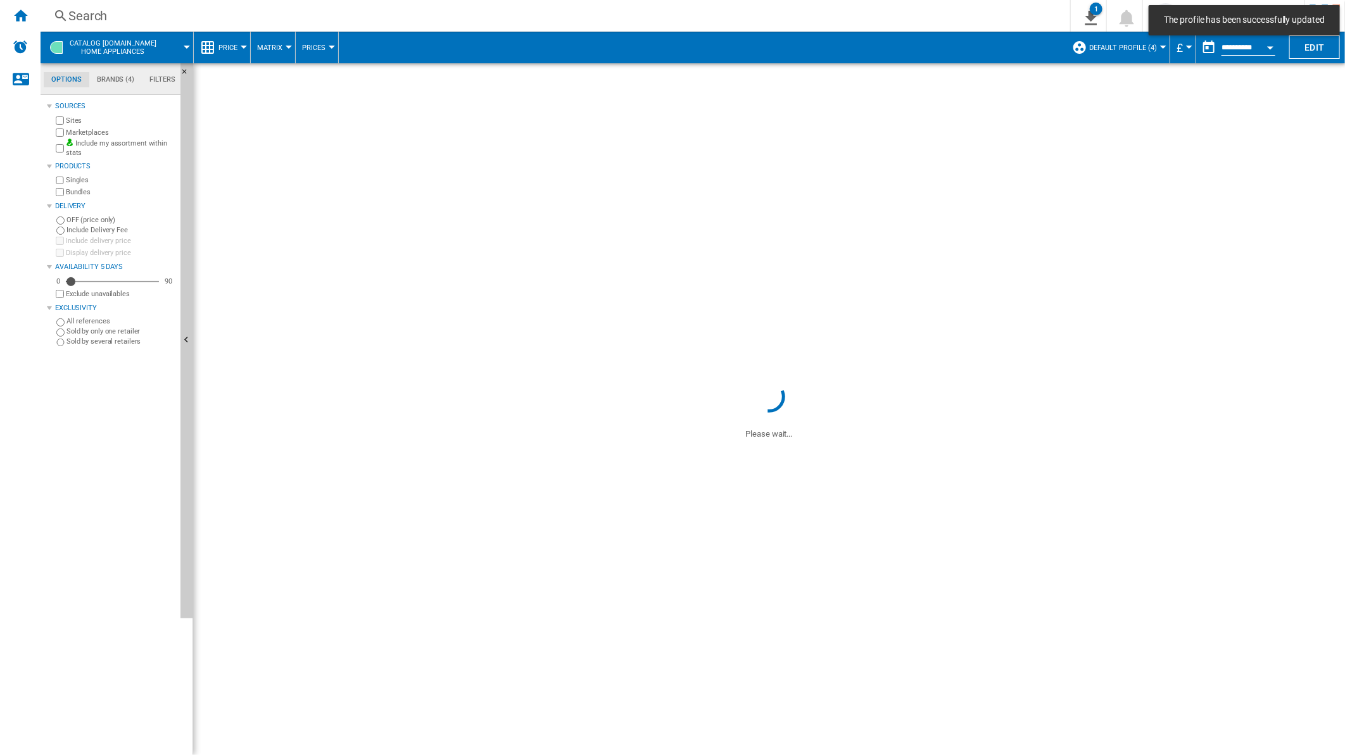
click at [595, 19] on div "Search" at bounding box center [552, 16] width 969 height 18
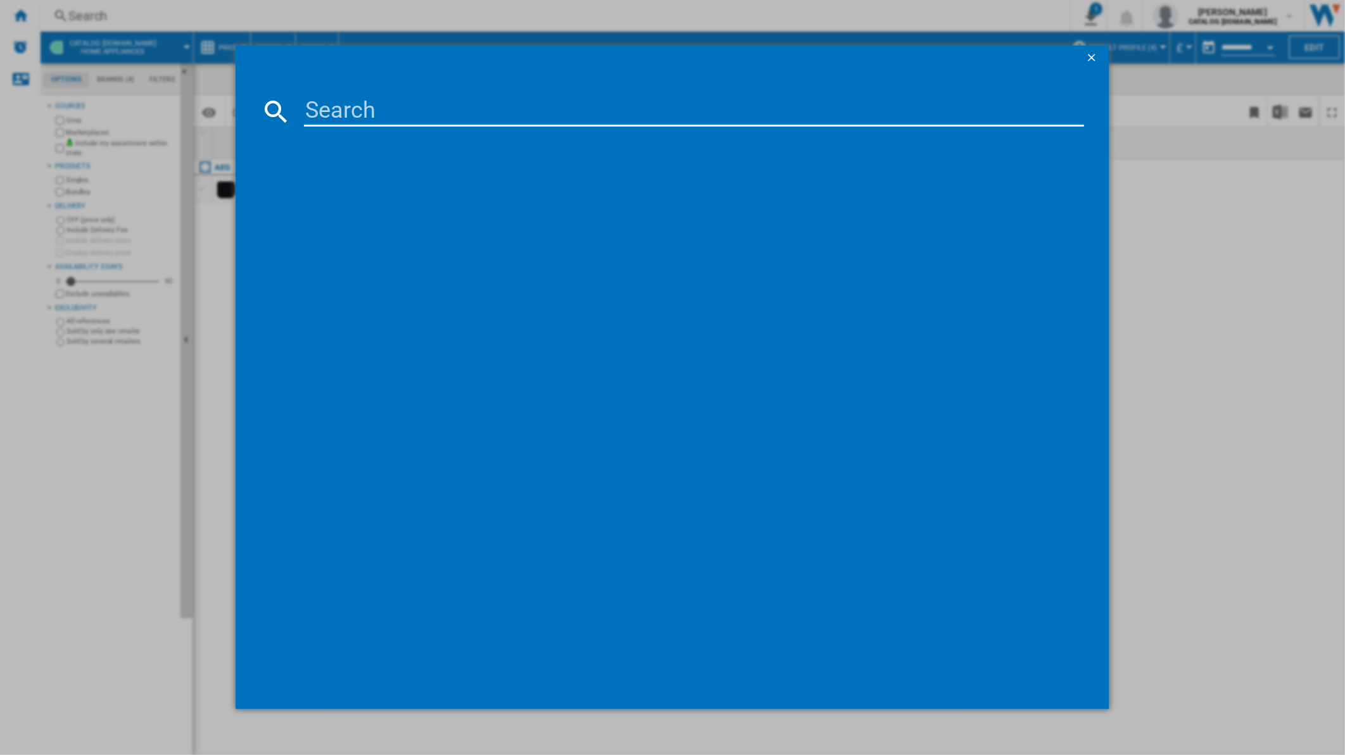
click at [464, 110] on input at bounding box center [694, 111] width 781 height 30
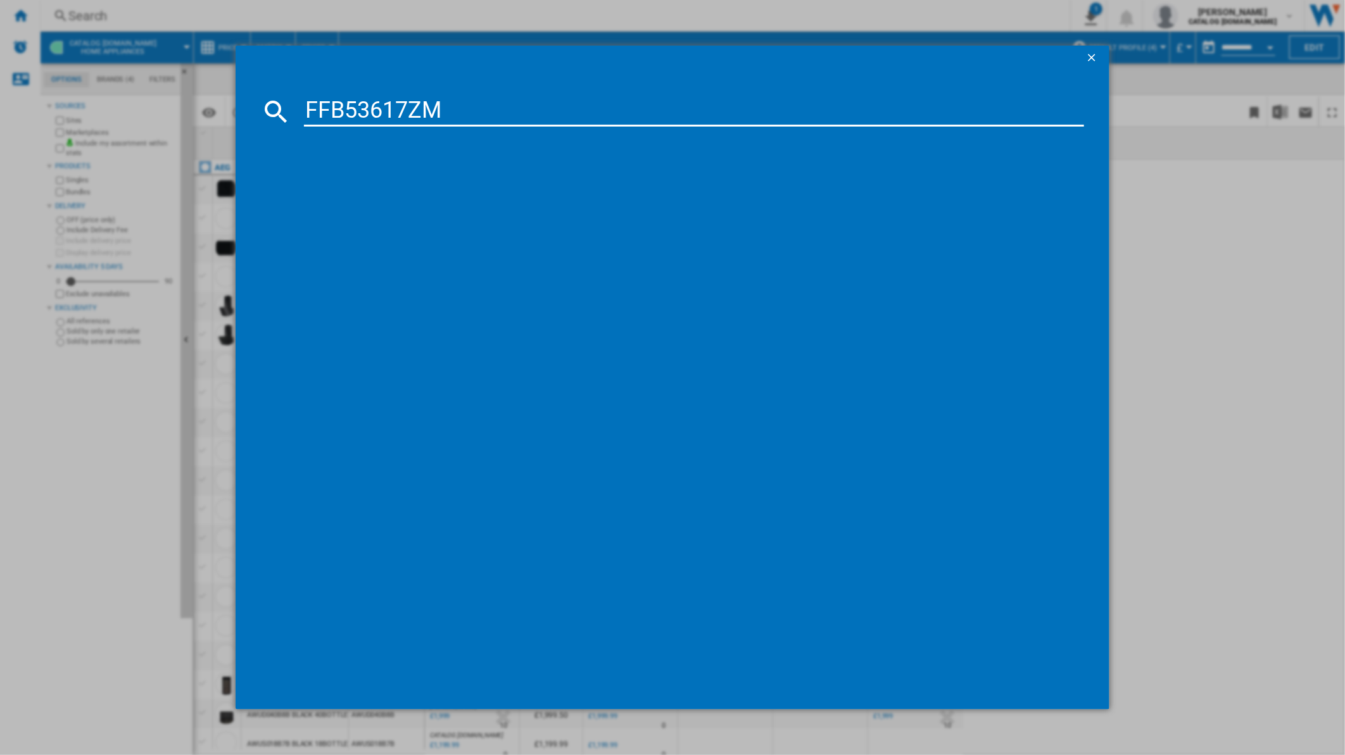
type input "FFB53617ZM"
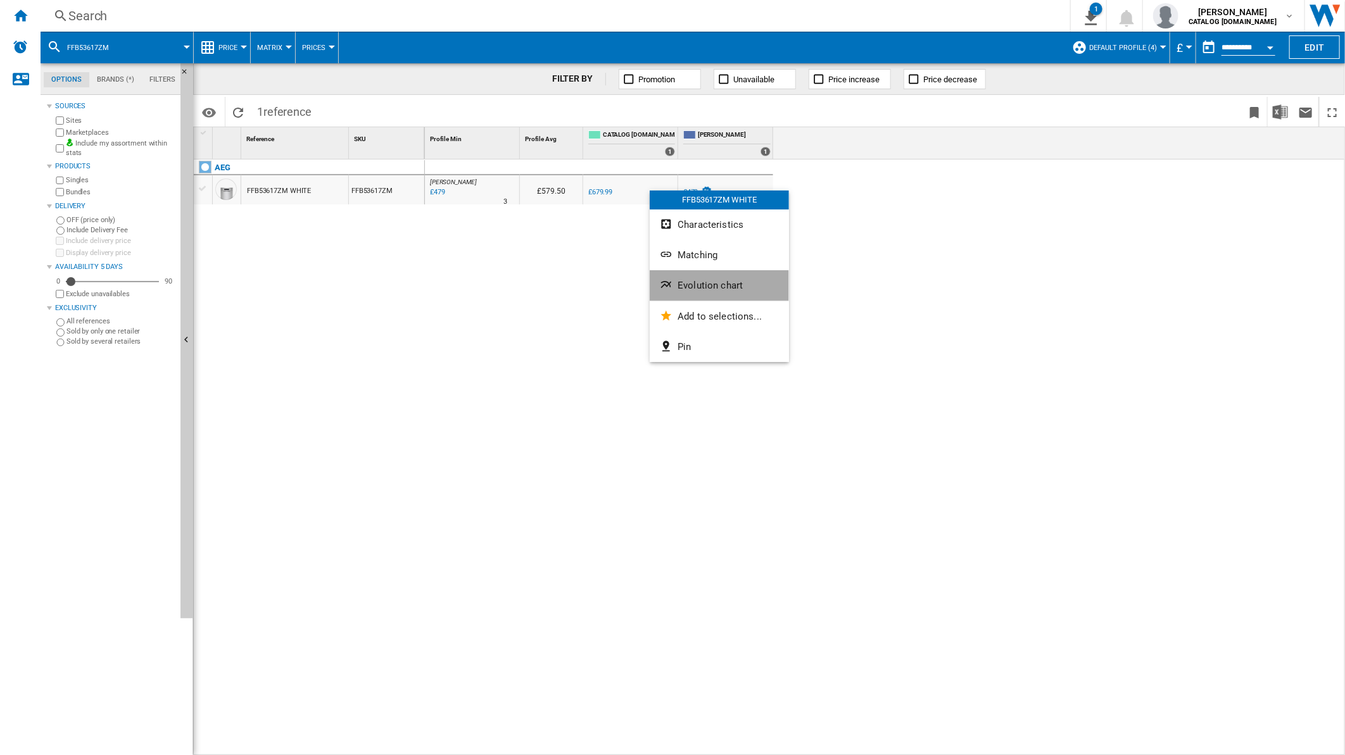
click at [707, 287] on span "Evolution chart" at bounding box center [709, 285] width 65 height 11
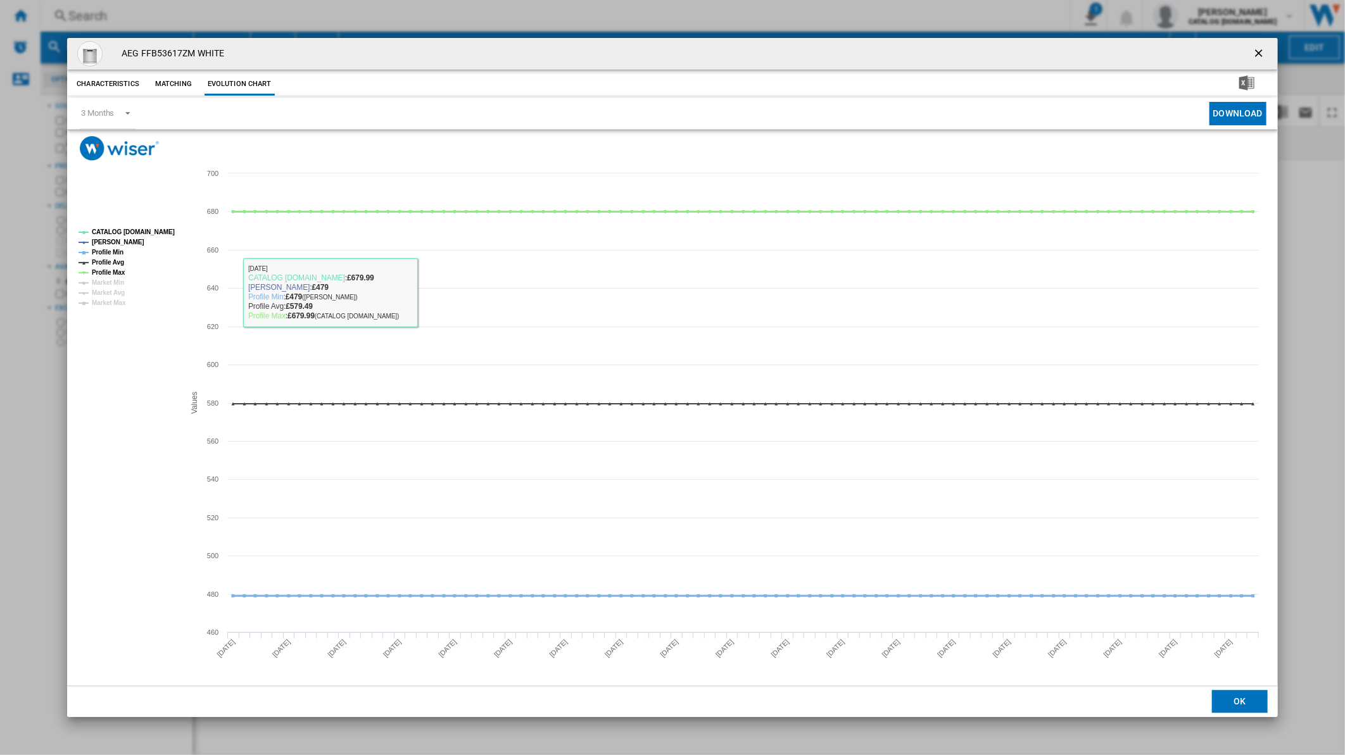
click at [115, 270] on tspan "Profile Max" at bounding box center [109, 272] width 34 height 7
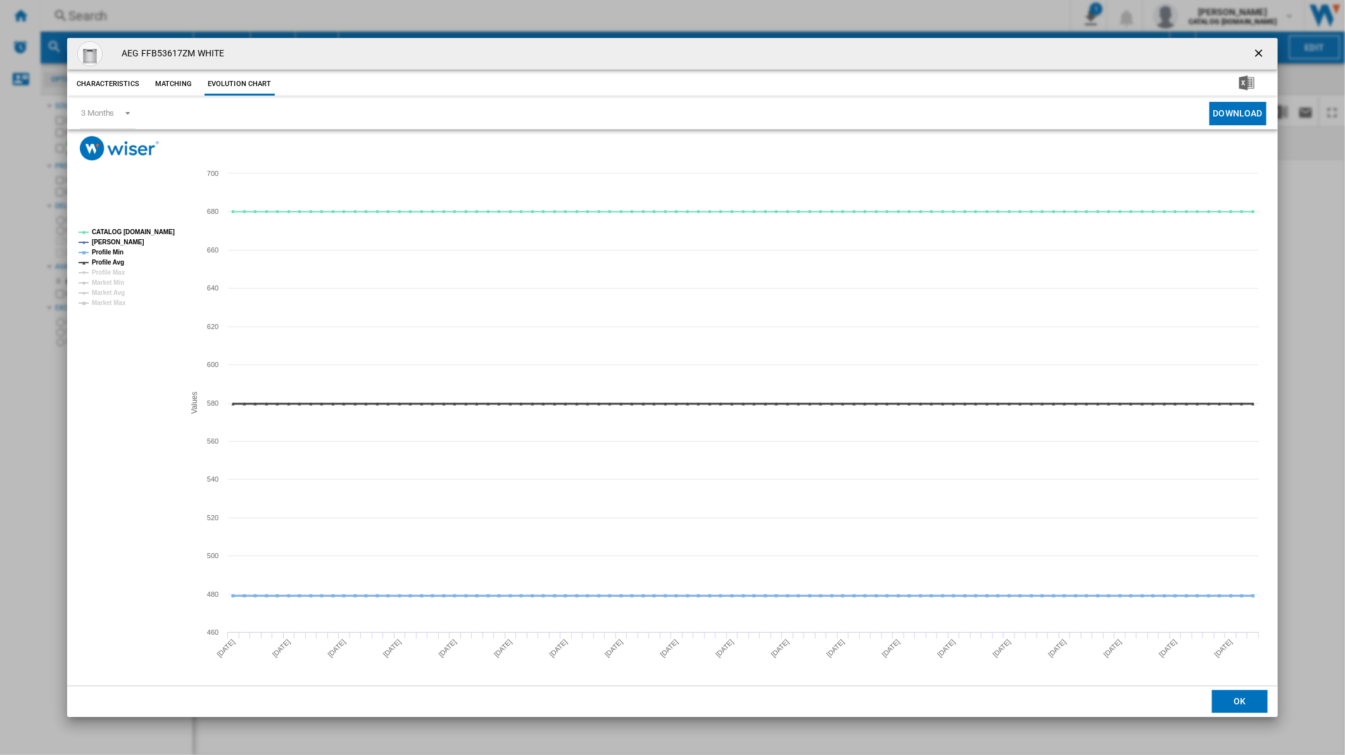
click at [108, 263] on tspan "Profile Avg" at bounding box center [108, 262] width 32 height 7
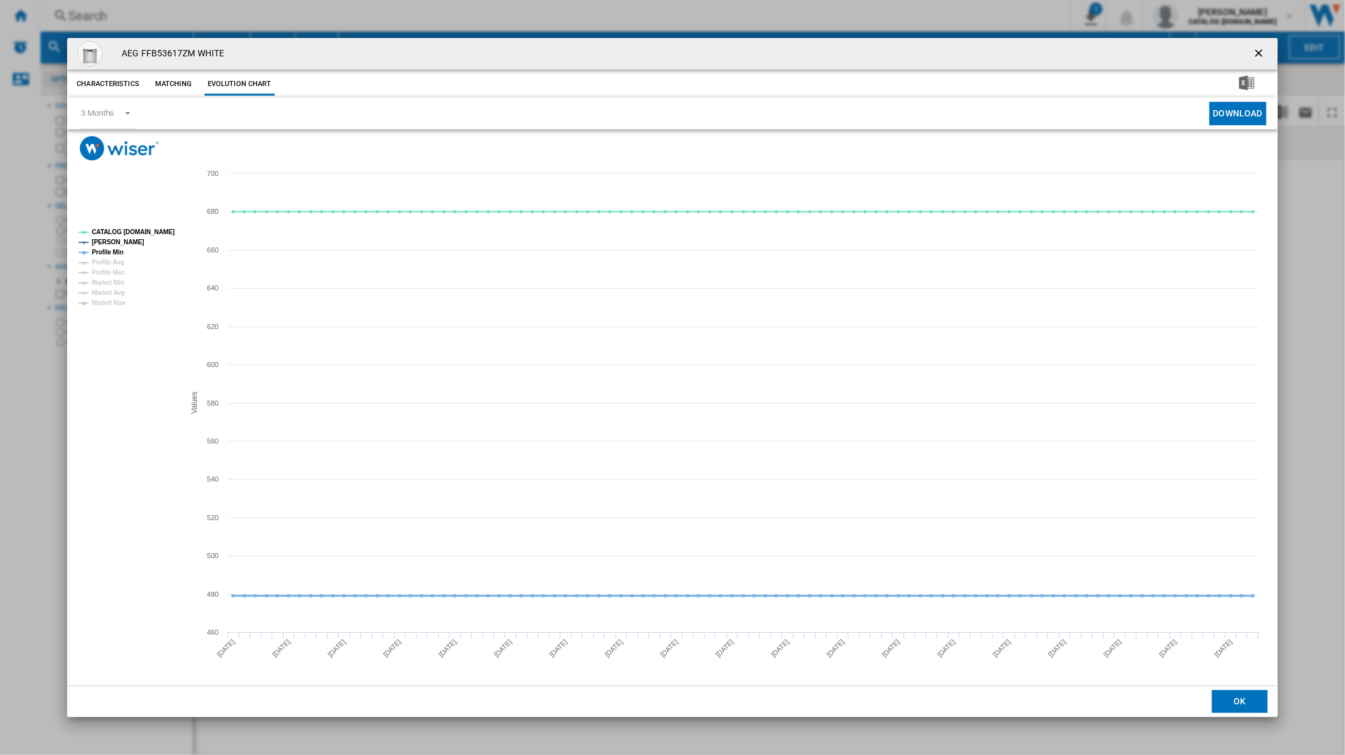
click at [108, 250] on tspan "Profile Min" at bounding box center [108, 252] width 32 height 7
click at [119, 232] on tspan "CATALOG [DOMAIN_NAME]" at bounding box center [133, 232] width 83 height 7
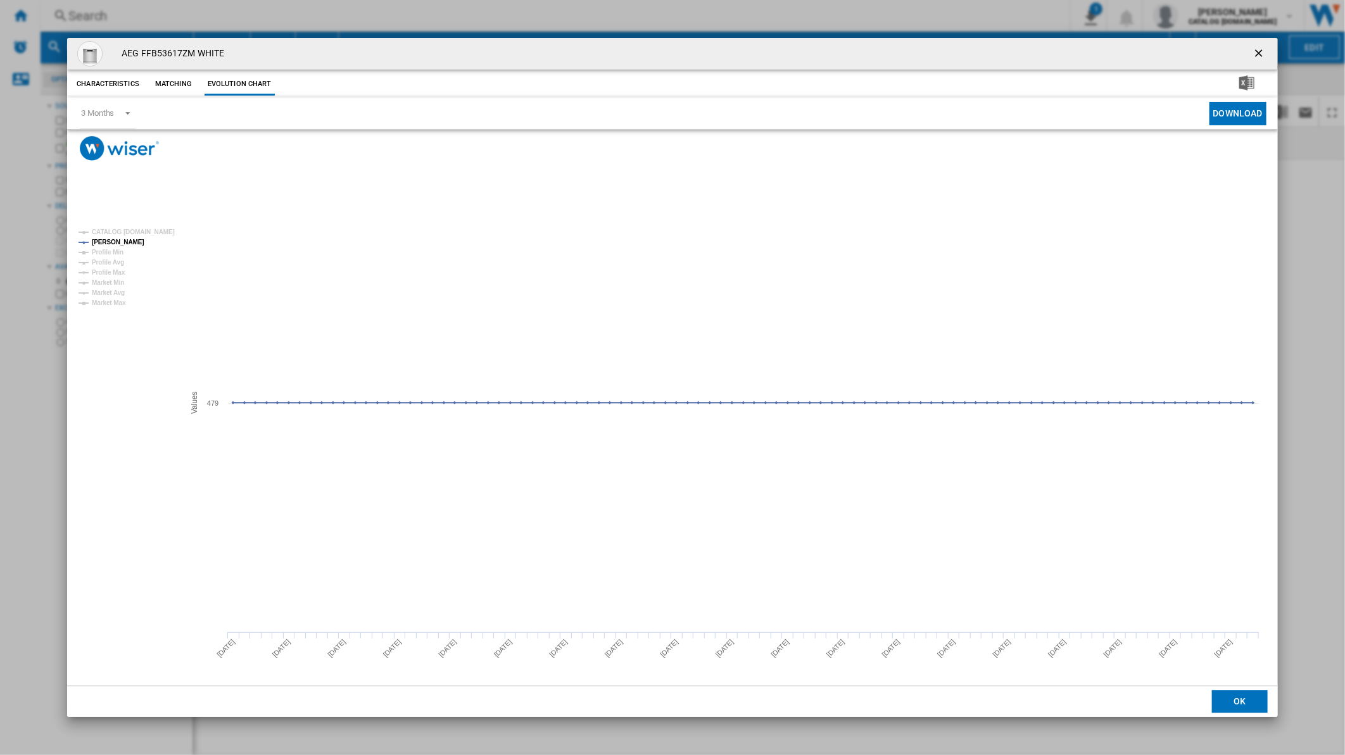
click at [1247, 47] on button "Product popup" at bounding box center [1259, 53] width 25 height 25
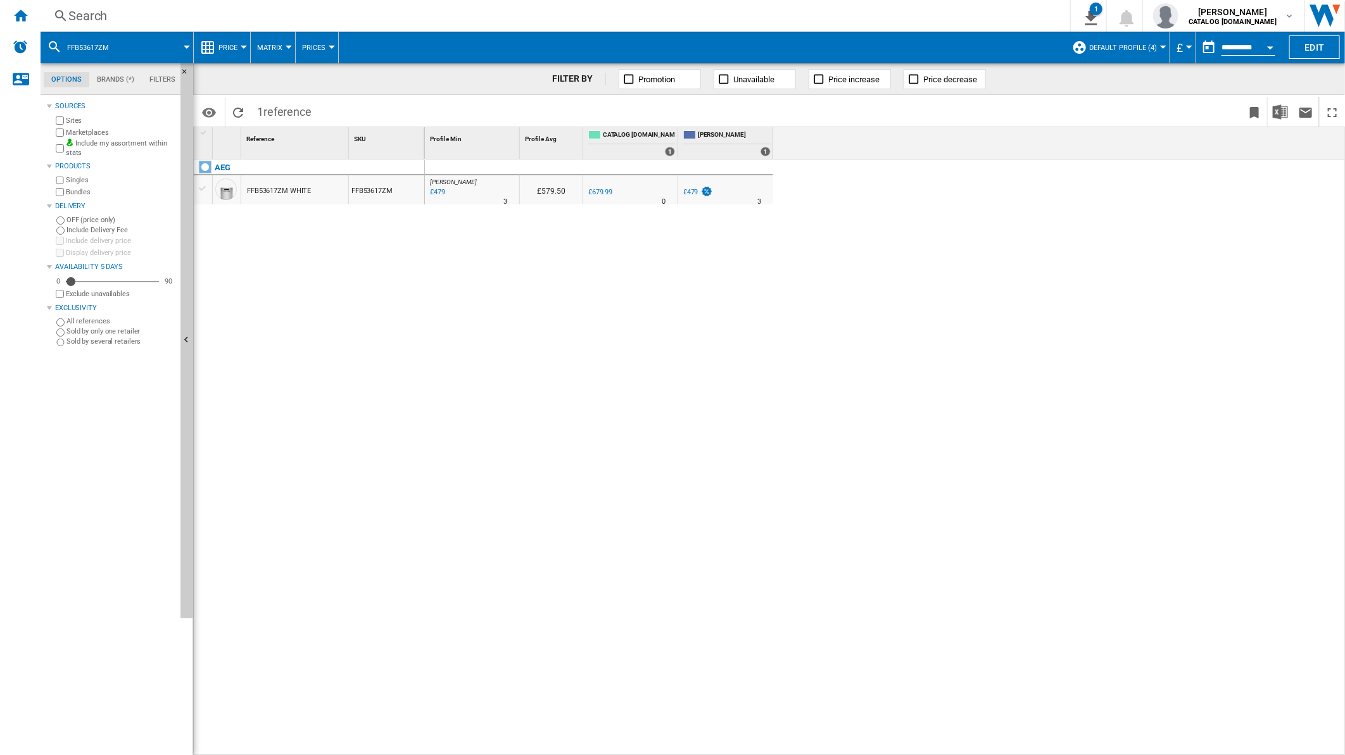
click at [655, 20] on div "Search" at bounding box center [552, 16] width 969 height 18
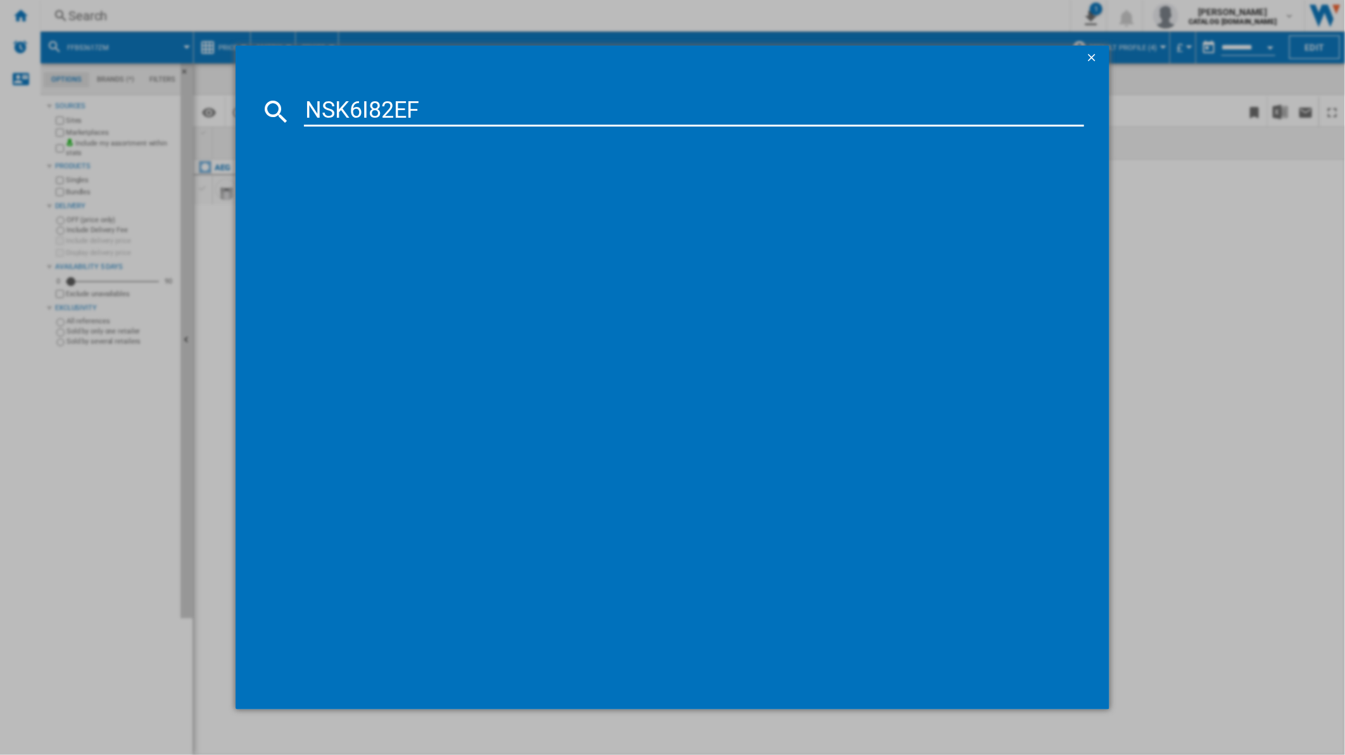
type input "NSK6I82EF"
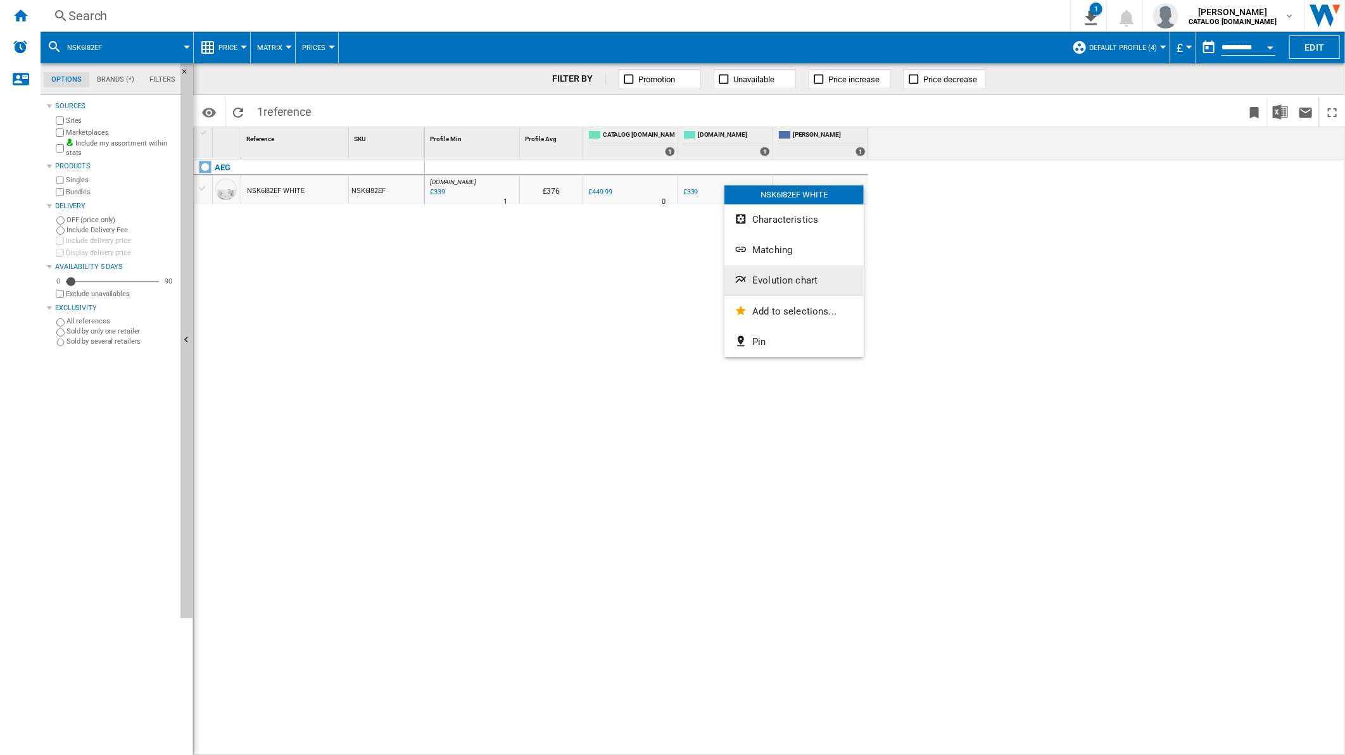
click at [789, 279] on span "Evolution chart" at bounding box center [784, 280] width 65 height 11
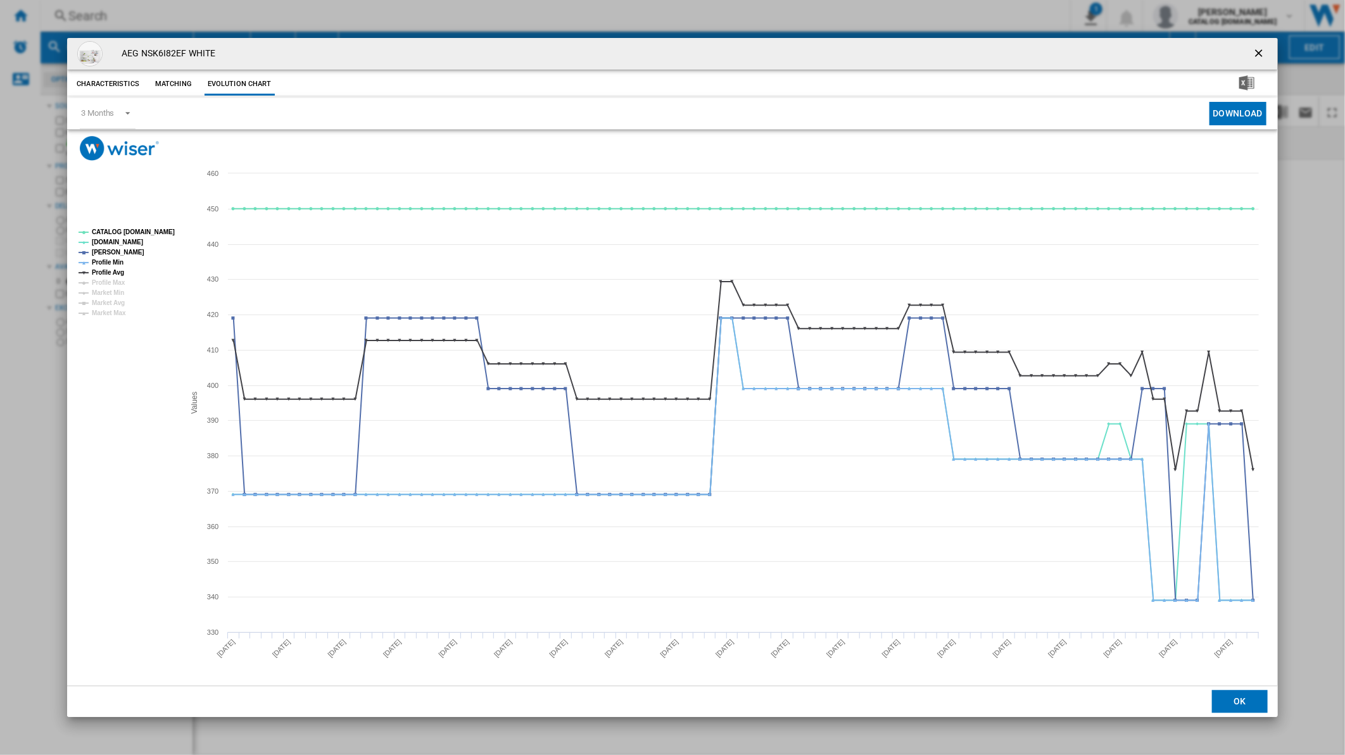
click at [120, 272] on tspan "Profile Avg" at bounding box center [108, 272] width 32 height 7
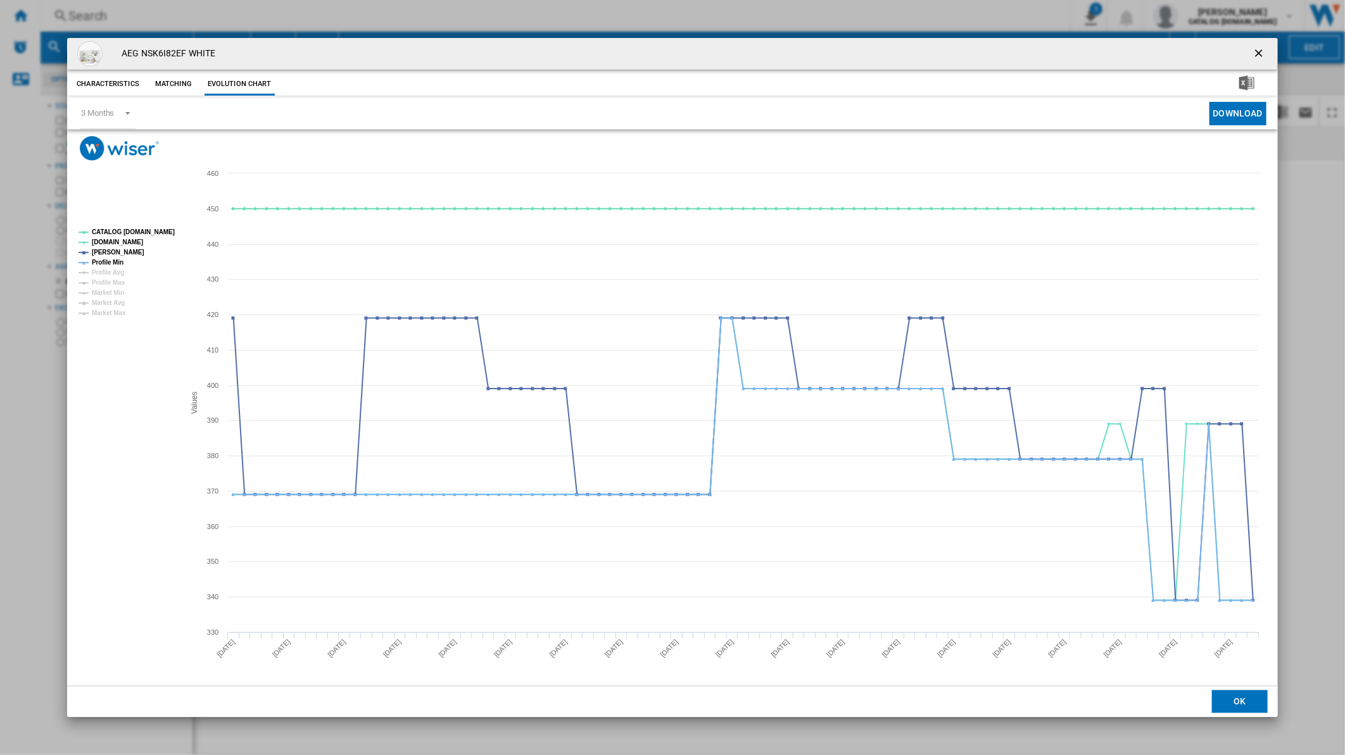
click at [114, 263] on tspan "Profile Min" at bounding box center [108, 262] width 32 height 7
click at [123, 233] on tspan "CATALOG [DOMAIN_NAME]" at bounding box center [133, 232] width 83 height 7
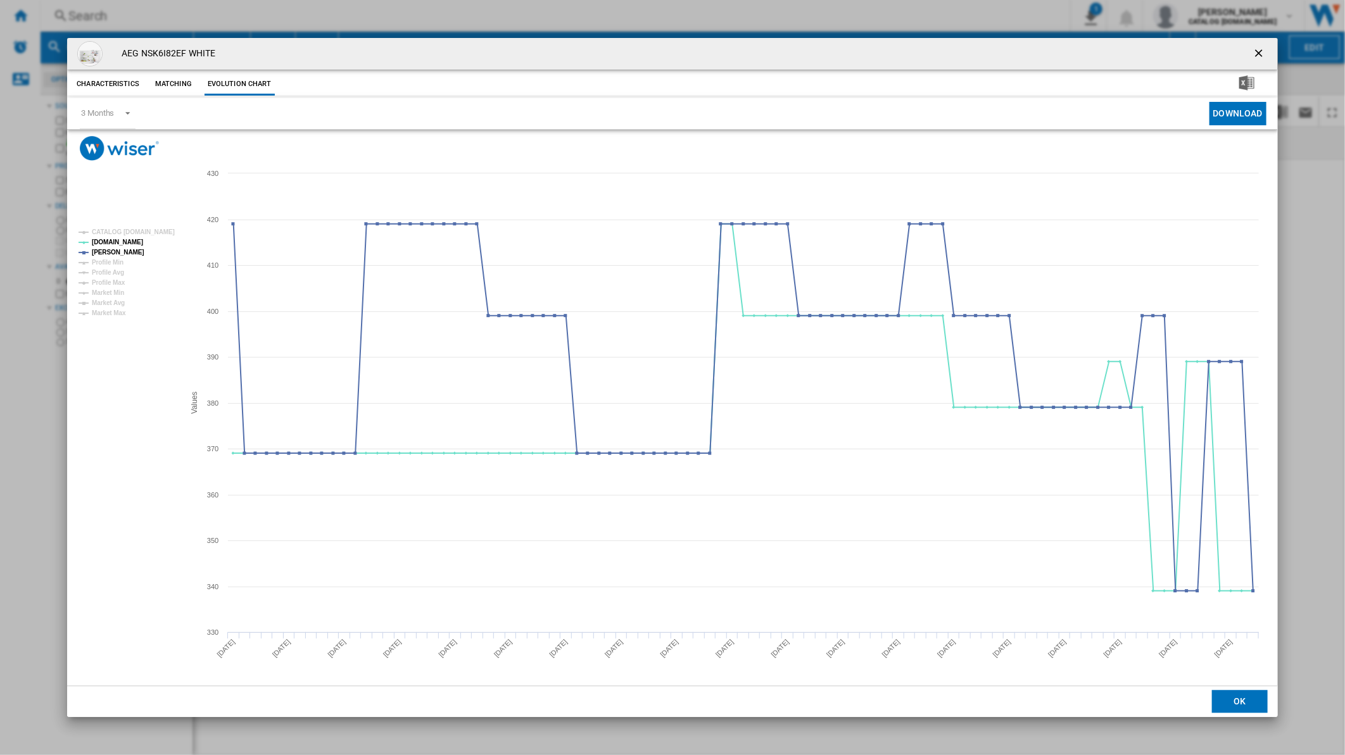
click at [1259, 45] on button "Product popup" at bounding box center [1259, 53] width 25 height 25
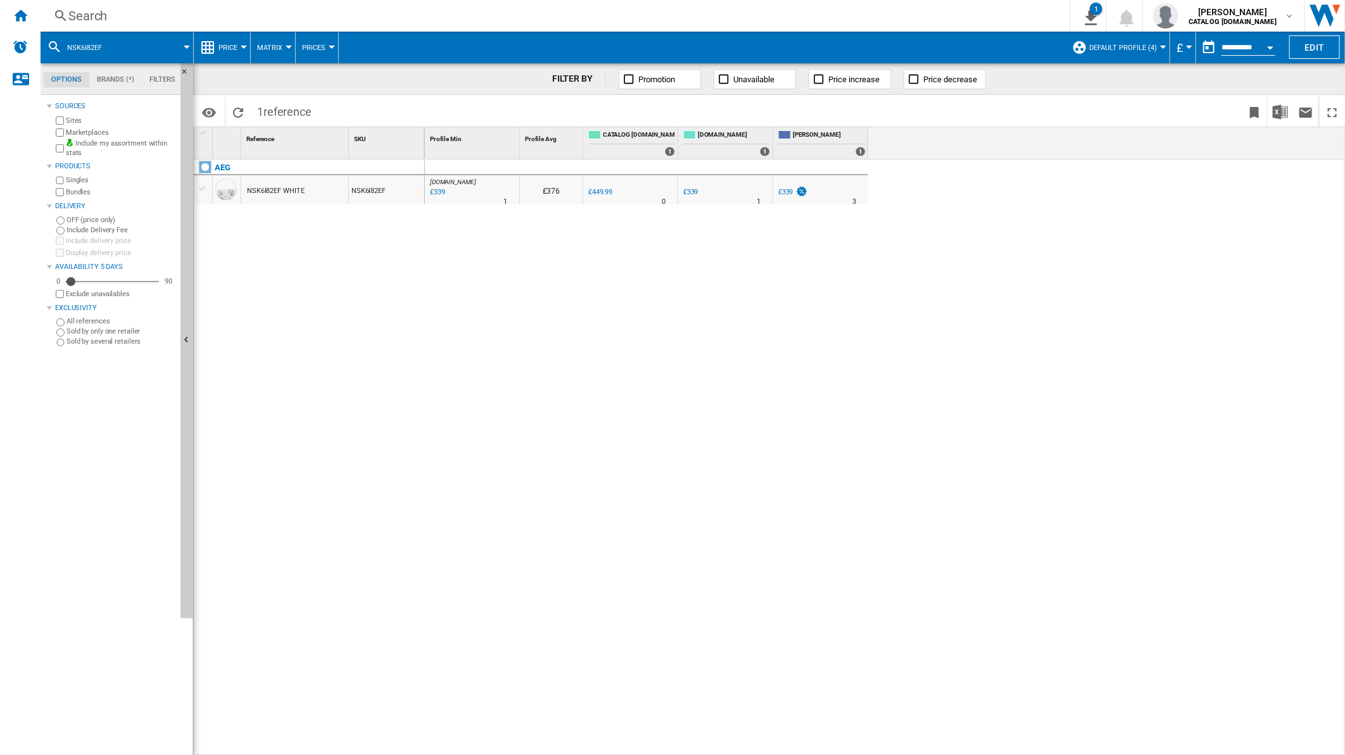
click at [887, 22] on div "Search" at bounding box center [552, 16] width 969 height 18
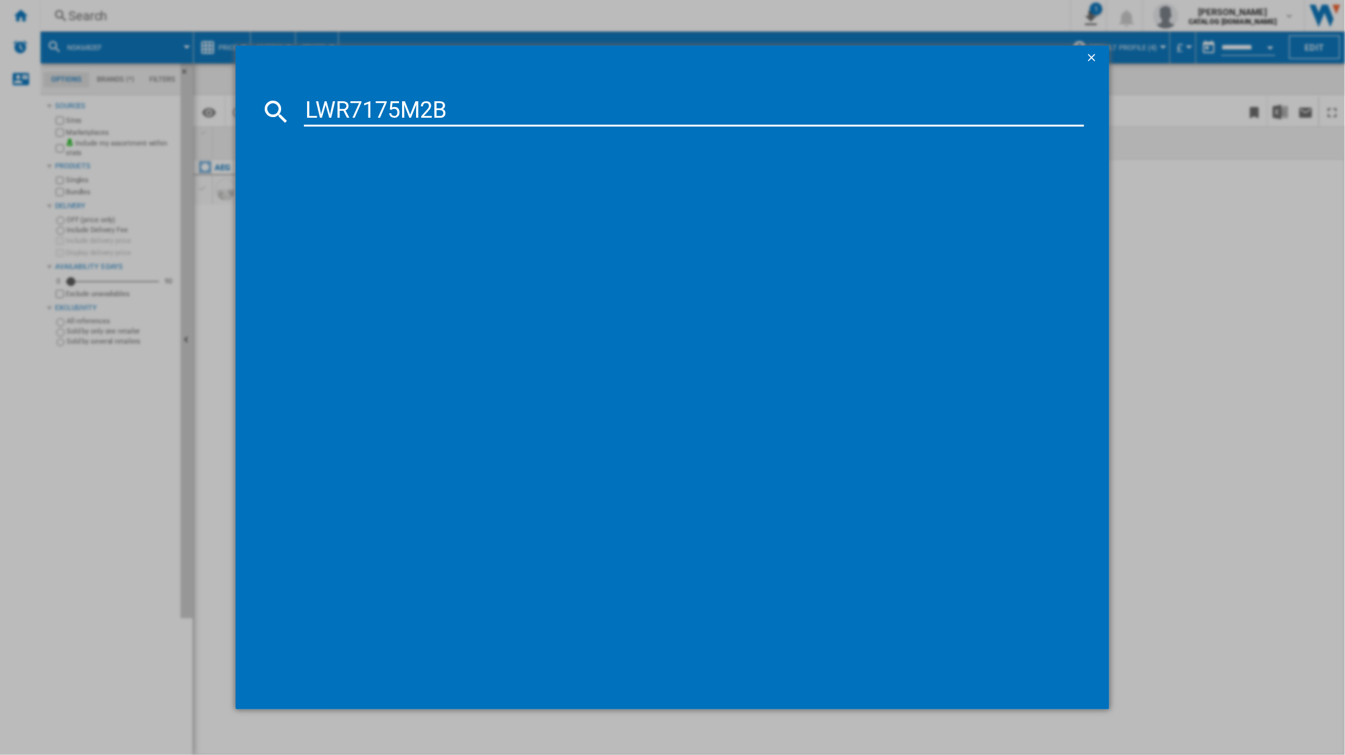
type input "LWR7175M2B"
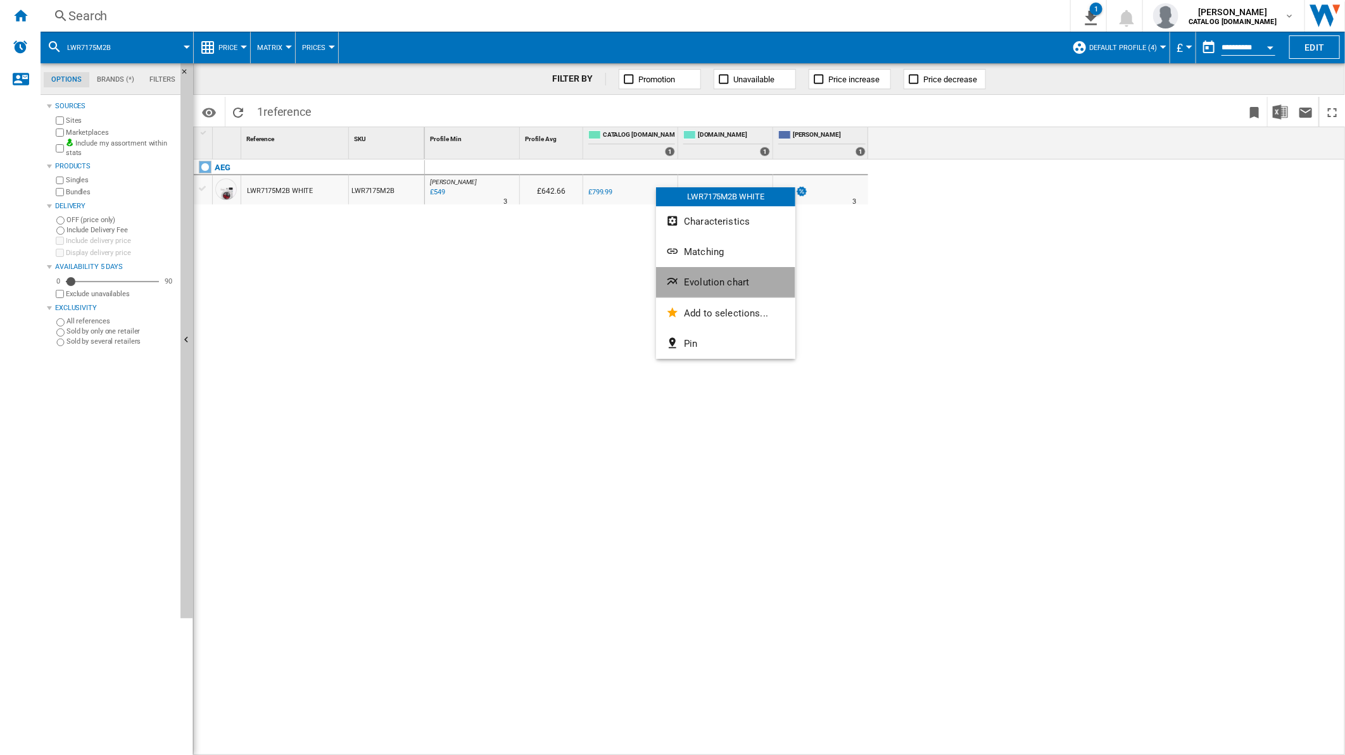
click at [712, 286] on span "Evolution chart" at bounding box center [716, 282] width 65 height 11
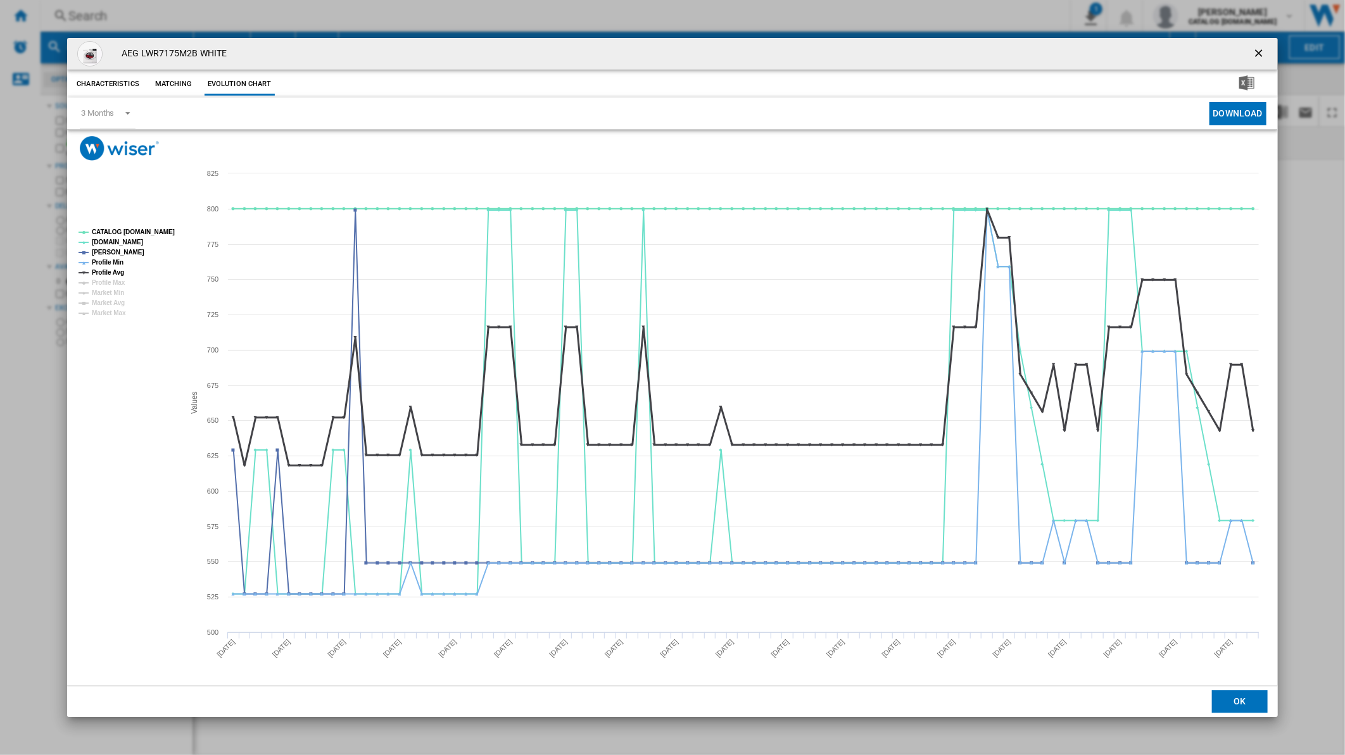
click at [111, 270] on tspan "Profile Avg" at bounding box center [108, 272] width 32 height 7
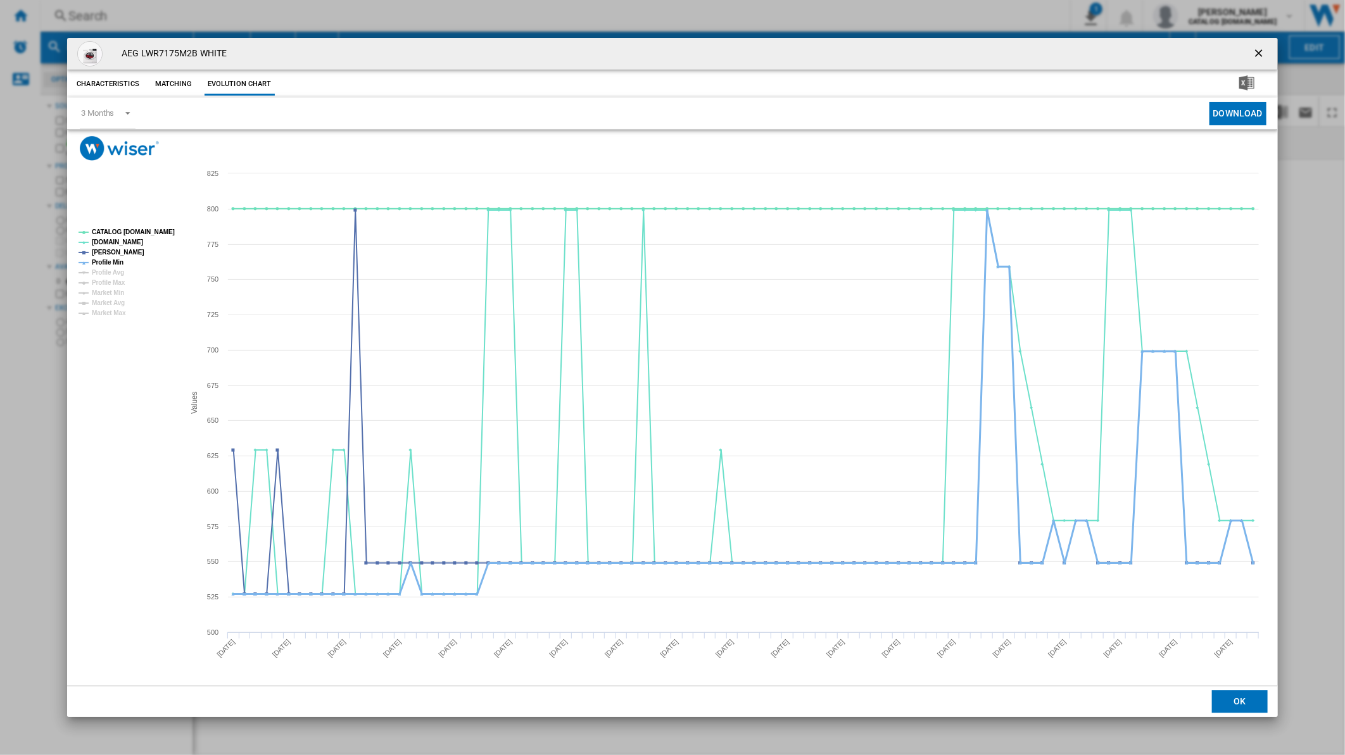
click at [115, 260] on tspan "Profile Min" at bounding box center [108, 262] width 32 height 7
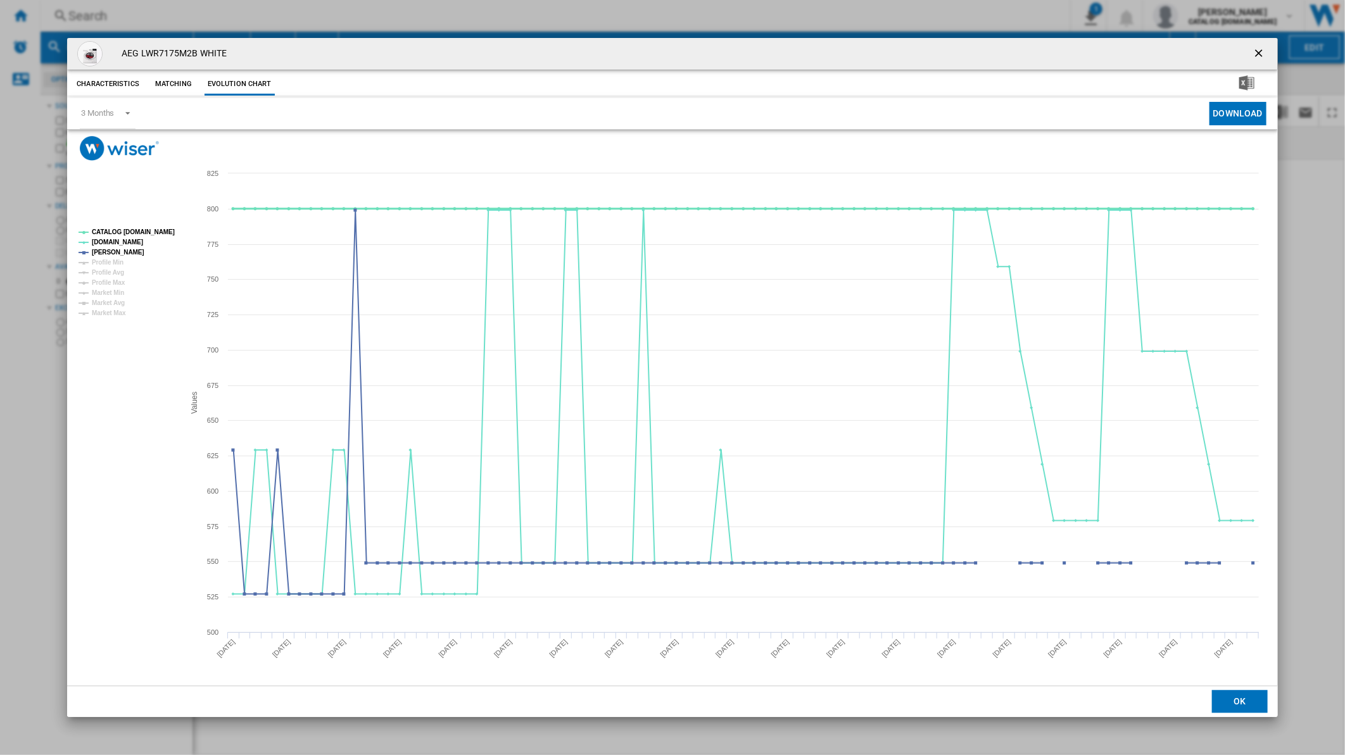
click at [128, 232] on tspan "CATALOG [DOMAIN_NAME]" at bounding box center [133, 232] width 83 height 7
